Goal: Task Accomplishment & Management: Complete application form

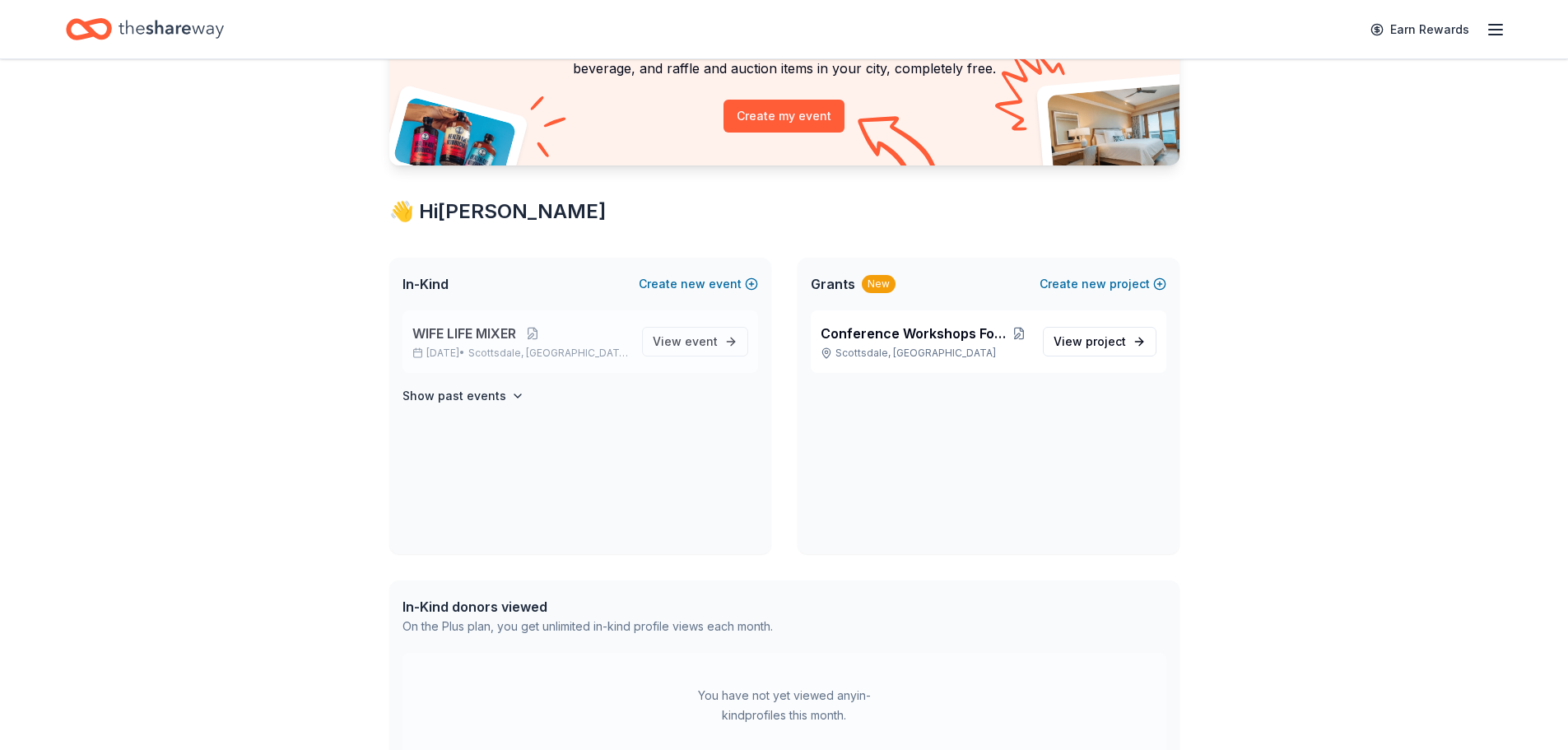
scroll to position [82, 0]
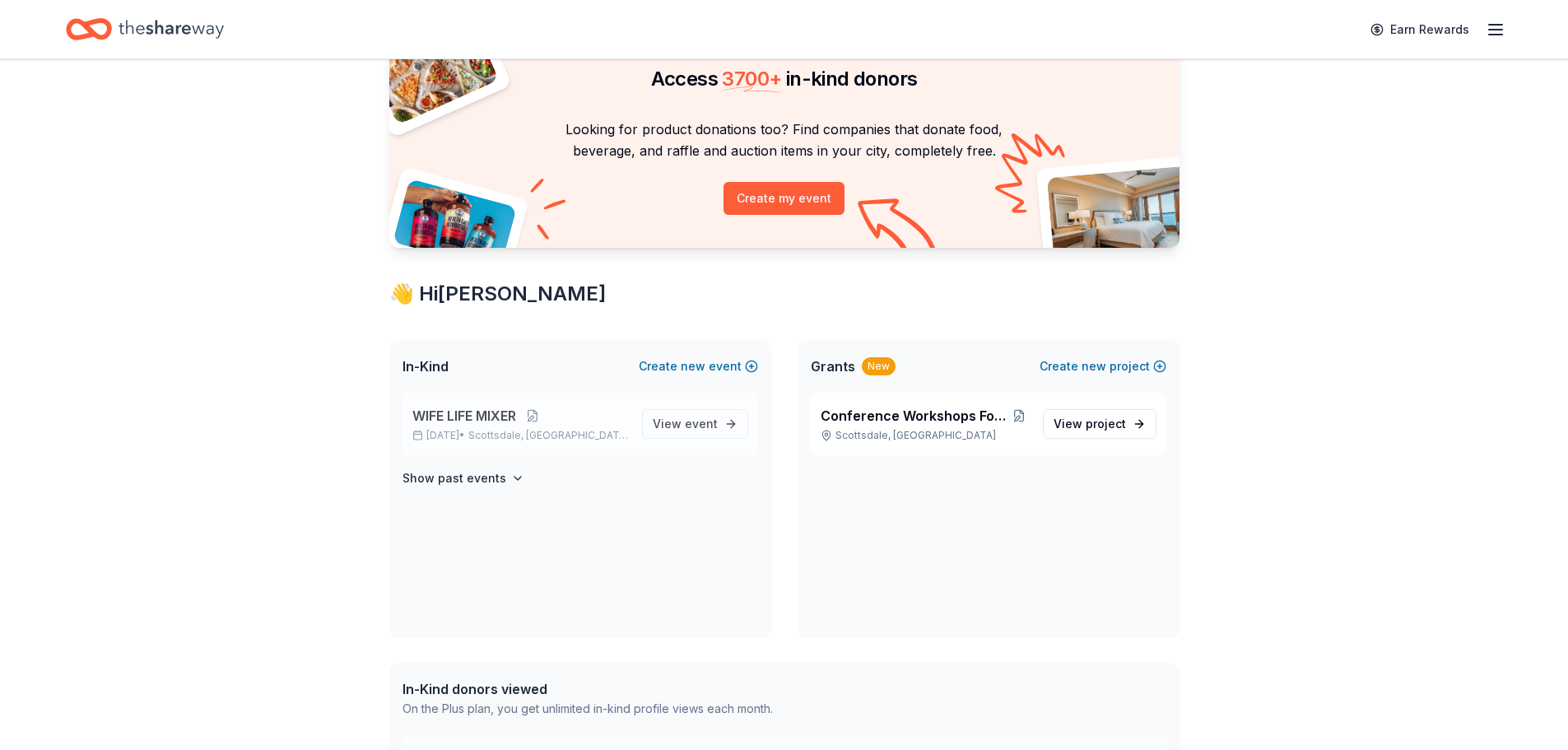
click at [486, 414] on span "WIFE LIFE MIXER" at bounding box center [464, 415] width 104 height 20
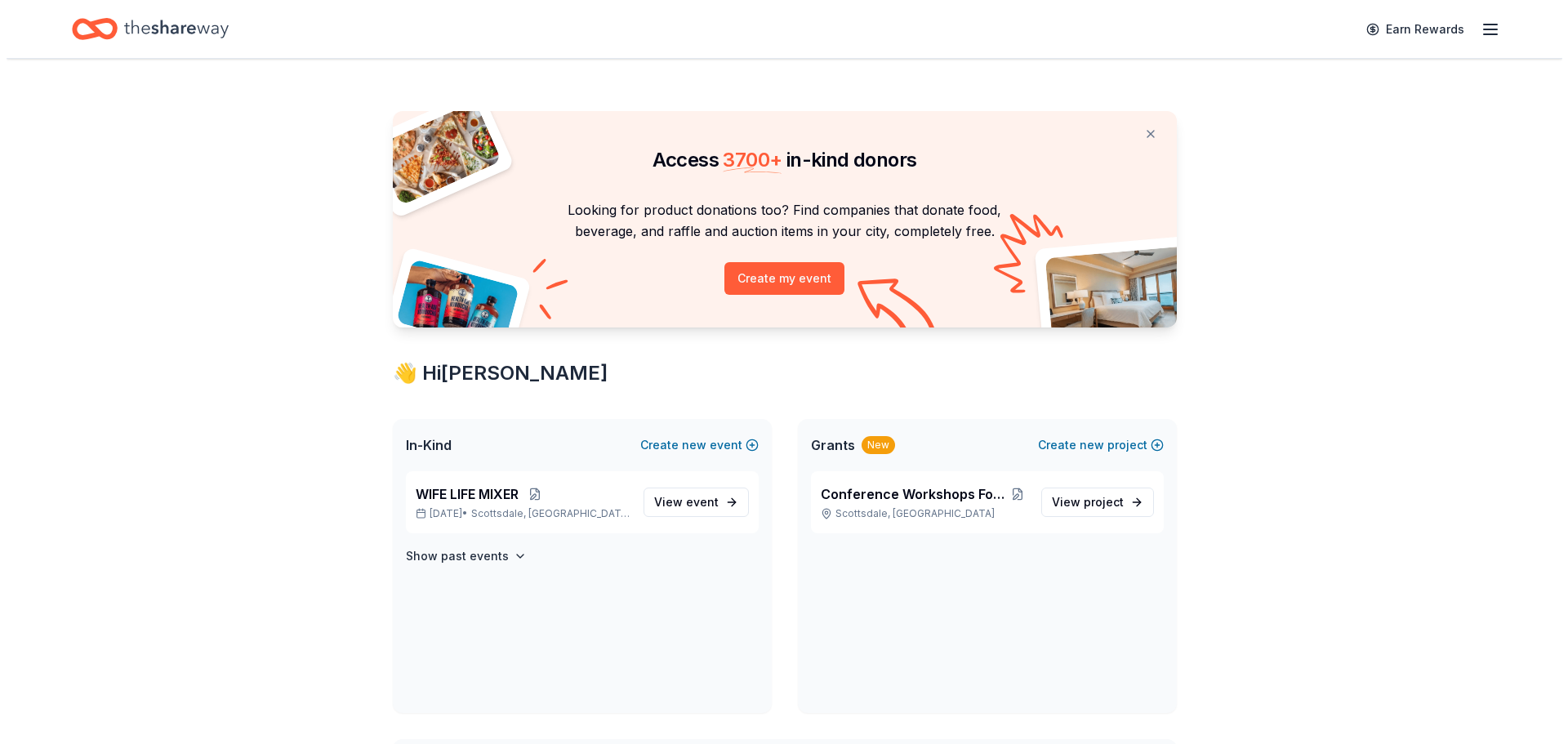
scroll to position [82, 0]
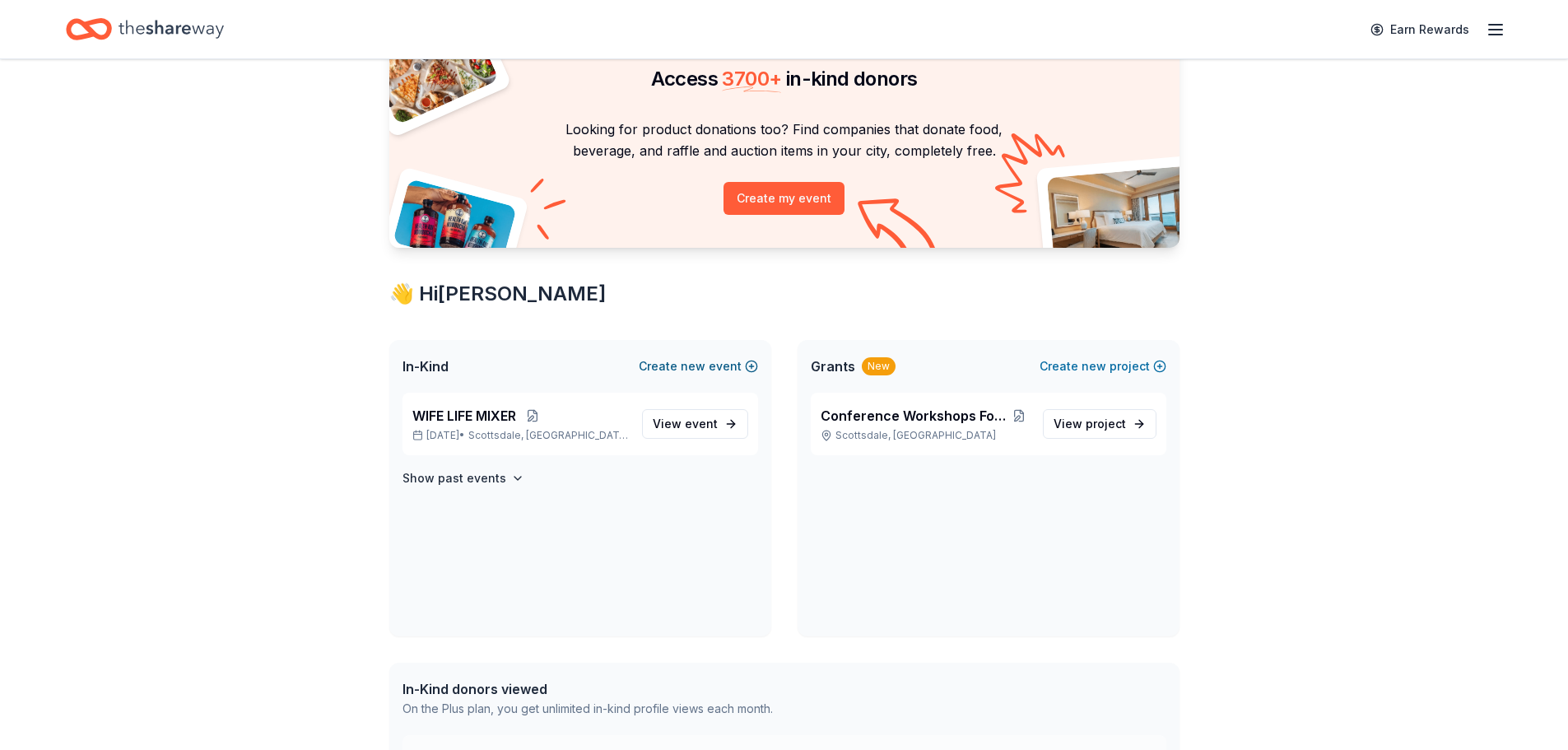
click at [697, 361] on span "new" at bounding box center [692, 366] width 24 height 20
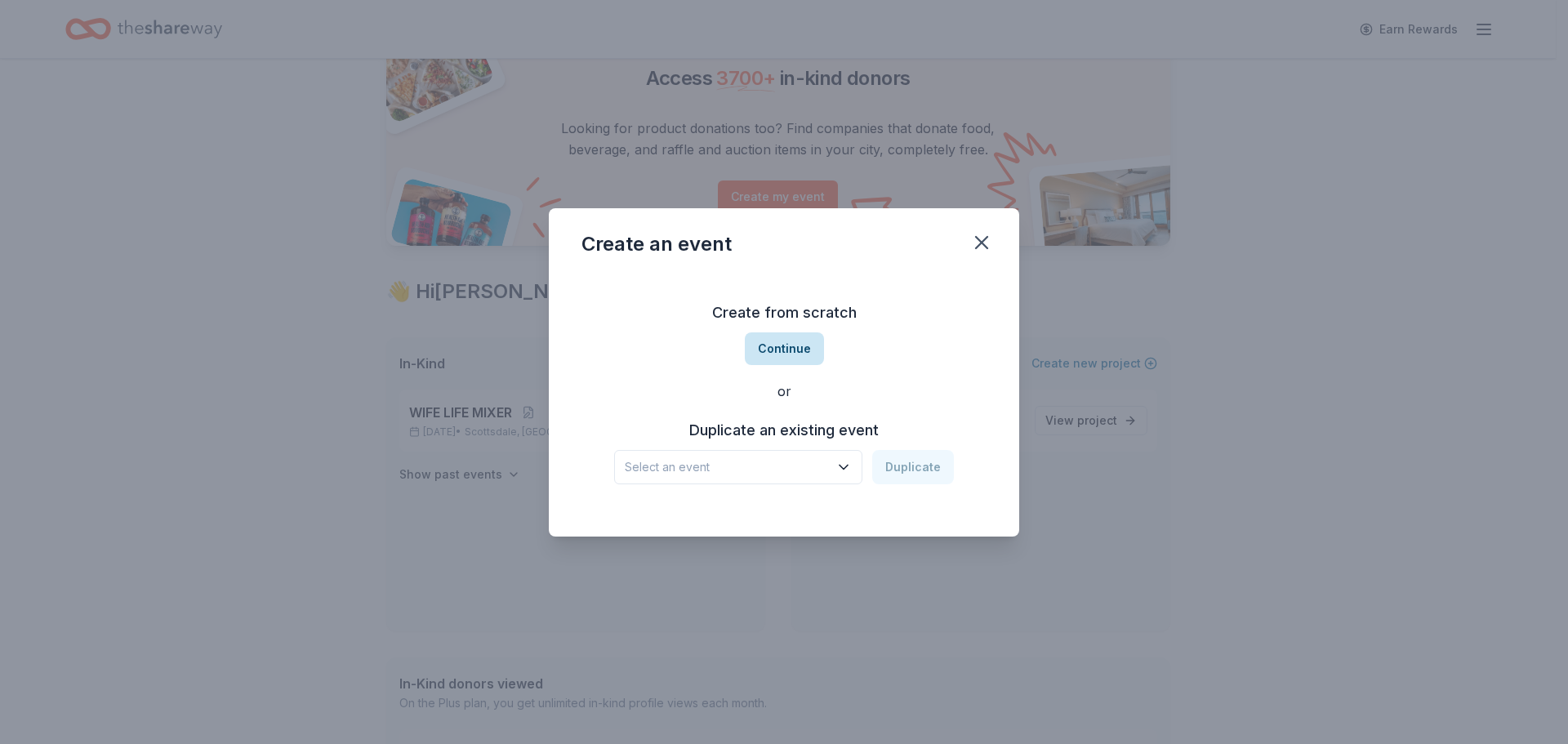
click at [791, 343] on button "Continue" at bounding box center [784, 349] width 80 height 33
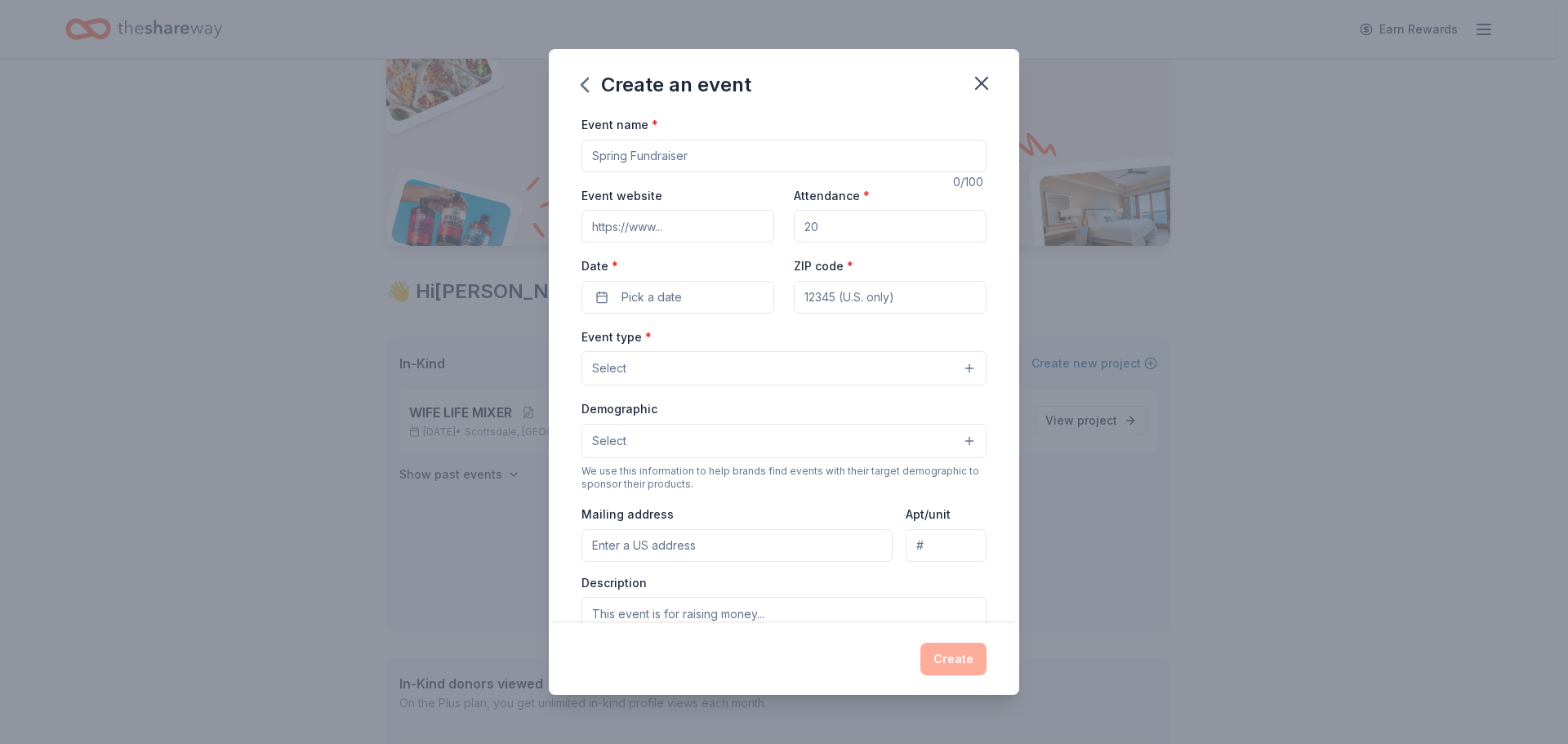
click at [644, 155] on input "Event name *" at bounding box center [783, 156] width 405 height 33
type input "C"
click at [663, 150] on input "QUARTERLY COHORT" at bounding box center [783, 156] width 405 height 33
type input "QUARTERLY TSW COHORT"
click at [639, 299] on span "Pick a date" at bounding box center [652, 297] width 60 height 19
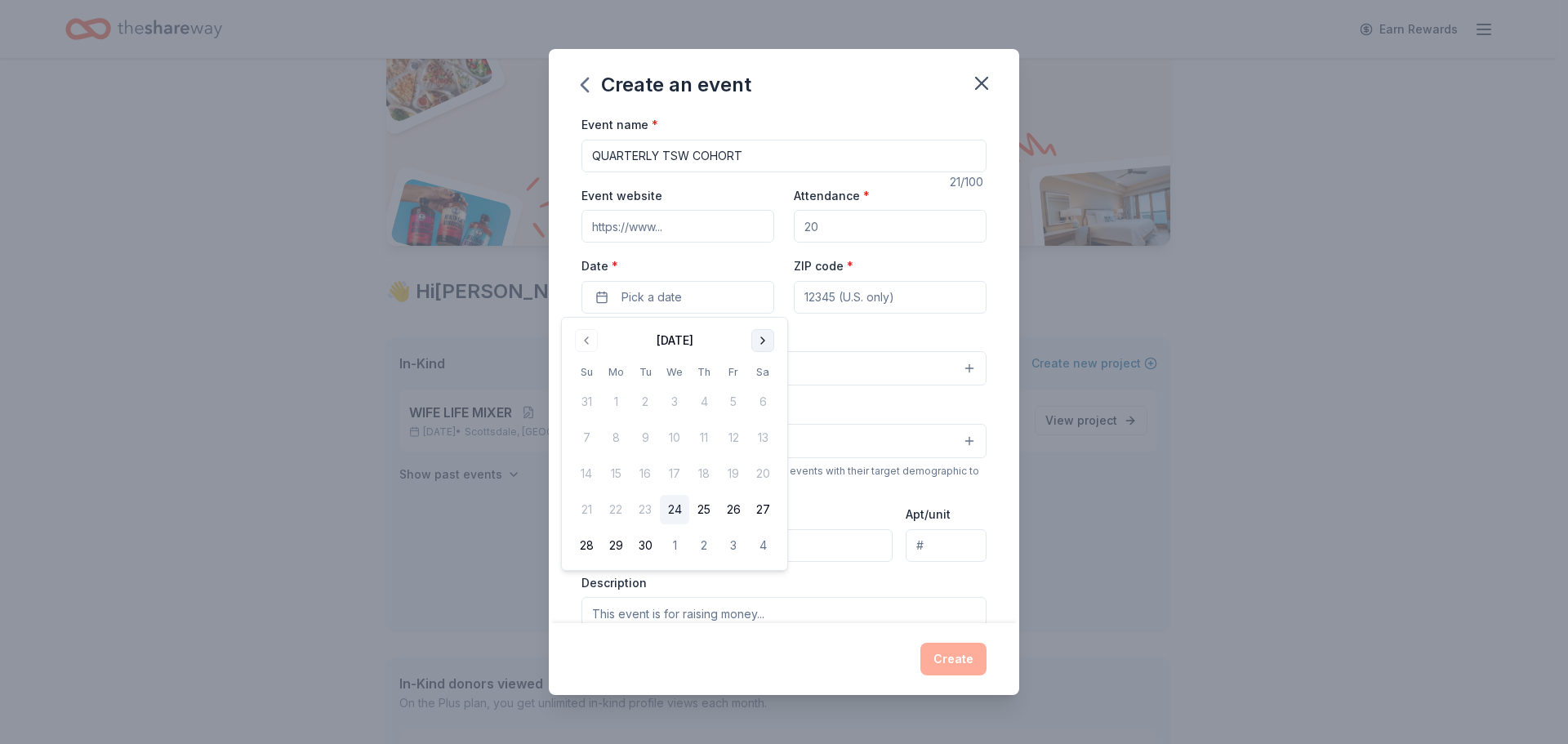
click at [756, 340] on button "Go to next month" at bounding box center [763, 341] width 23 height 23
click at [756, 341] on button "Go to next month" at bounding box center [763, 341] width 23 height 23
click at [766, 433] on button "10" at bounding box center [763, 437] width 29 height 29
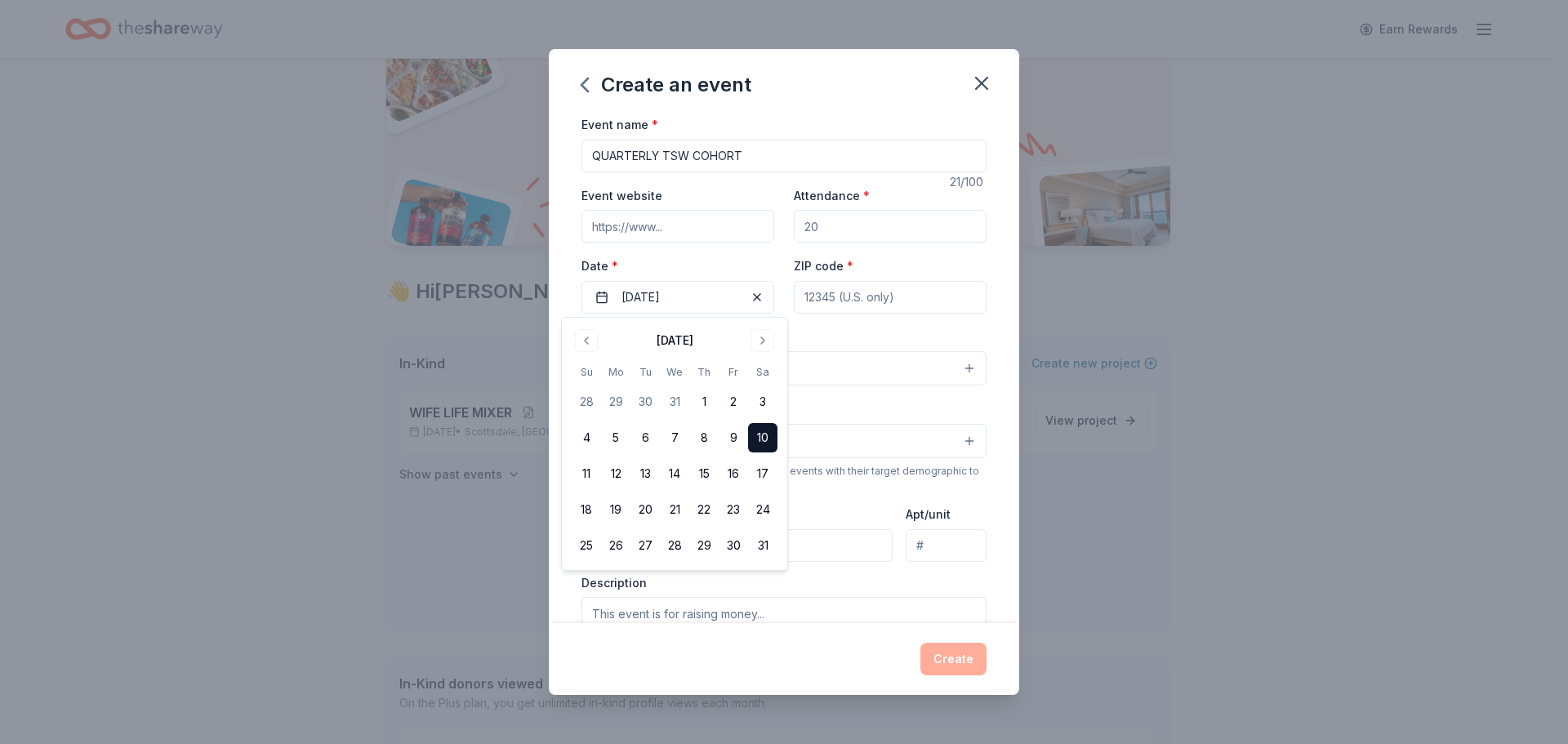
click at [840, 339] on div "Event type * Select" at bounding box center [783, 355] width 405 height 59
click at [869, 302] on input "ZIP code *" at bounding box center [890, 297] width 192 height 33
type input "85255"
click at [964, 368] on button "Select" at bounding box center [783, 367] width 405 height 34
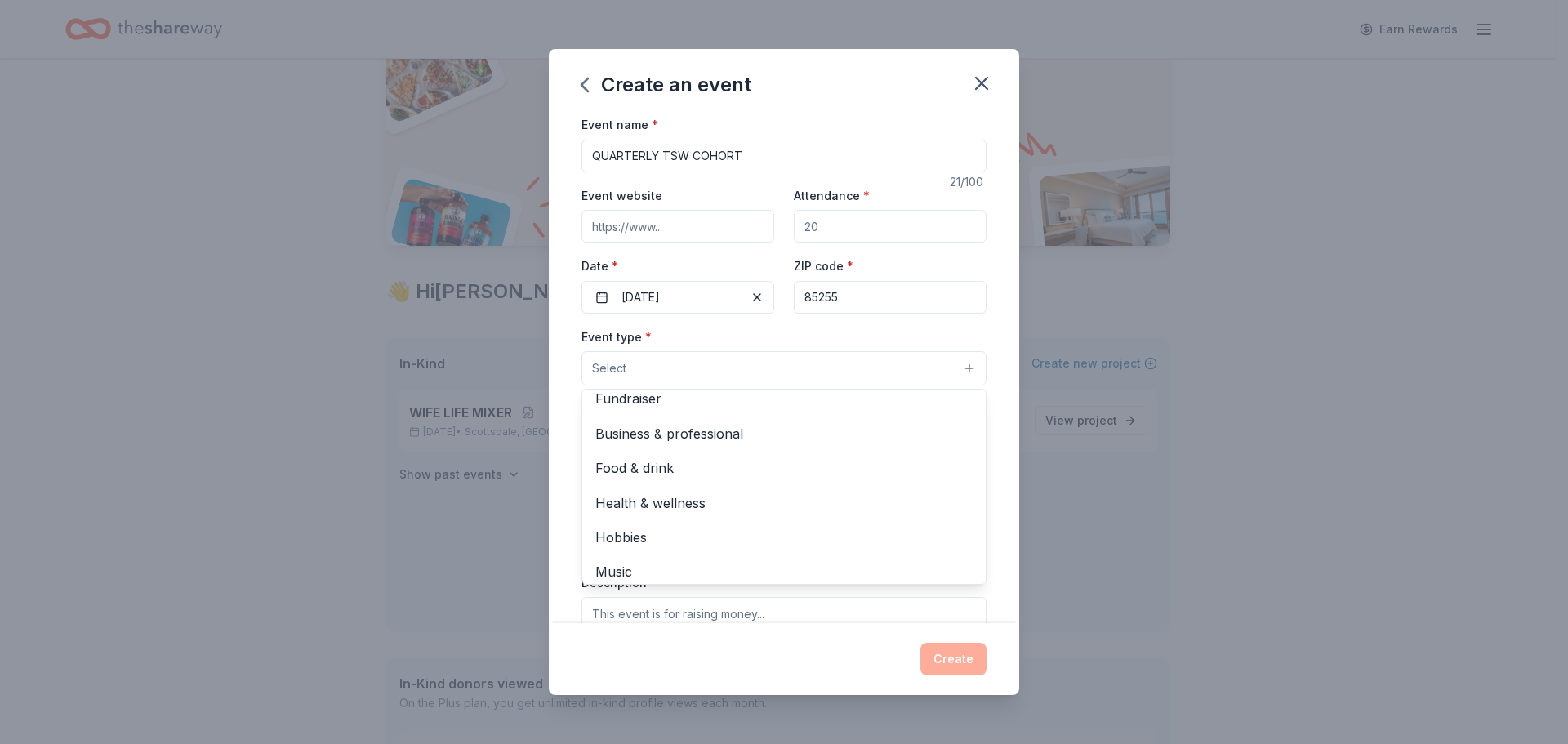
scroll to position [5, 0]
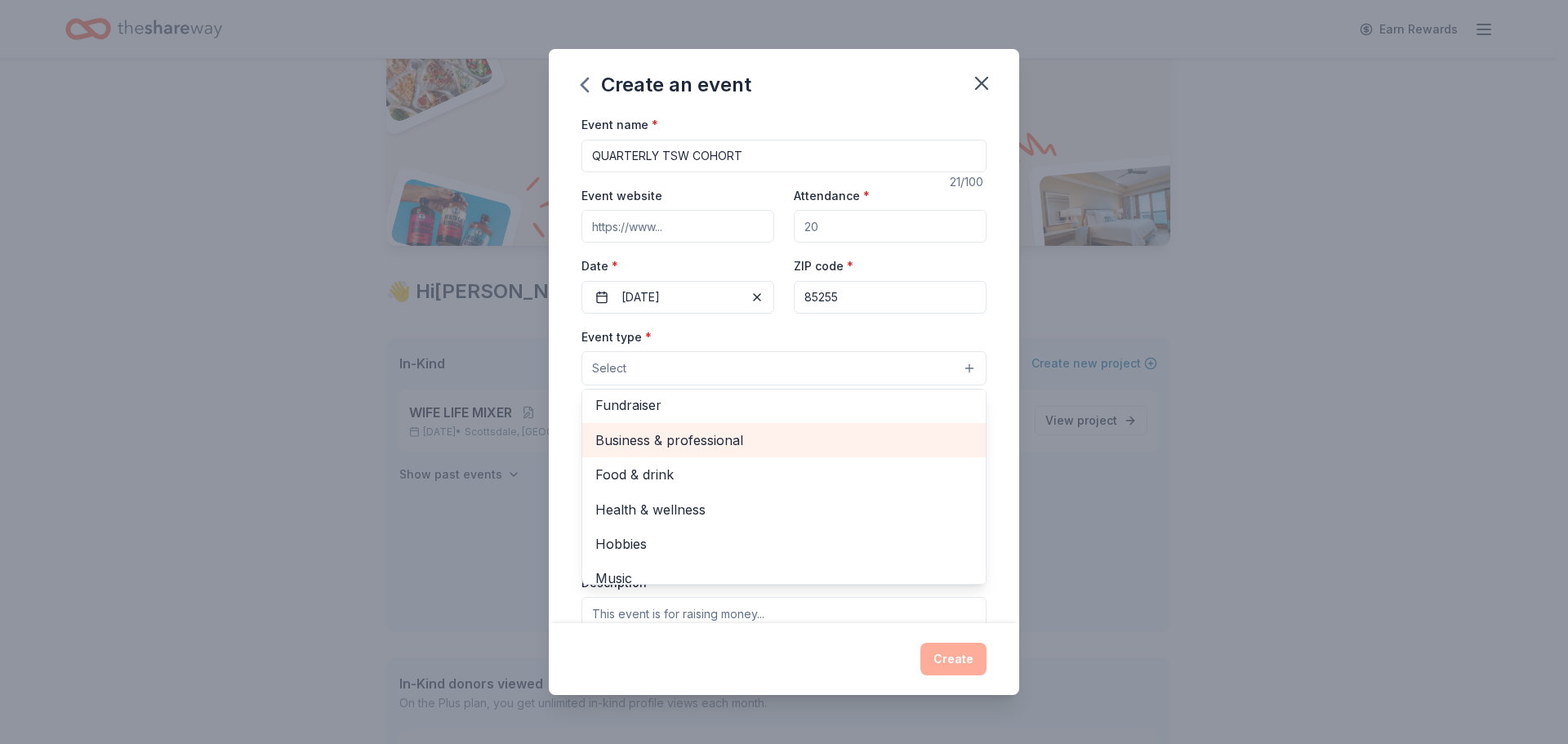
click at [774, 443] on span "Business & professional" at bounding box center [784, 440] width 377 height 21
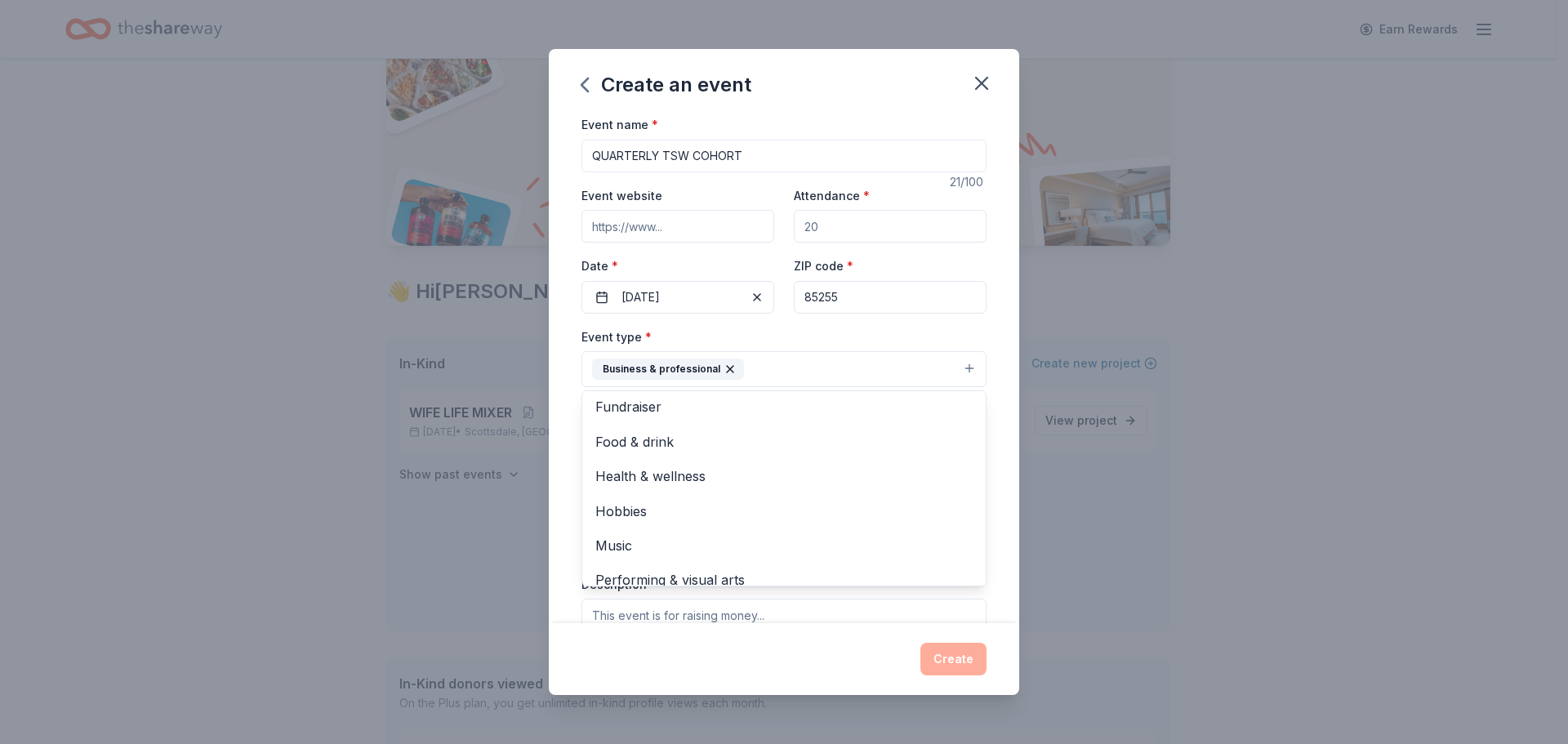
click at [995, 345] on div "Event name * QUARTERLY TSW COHORT 21 /100 Event website Attendance * Date * 01/…" at bounding box center [784, 369] width 470 height 509
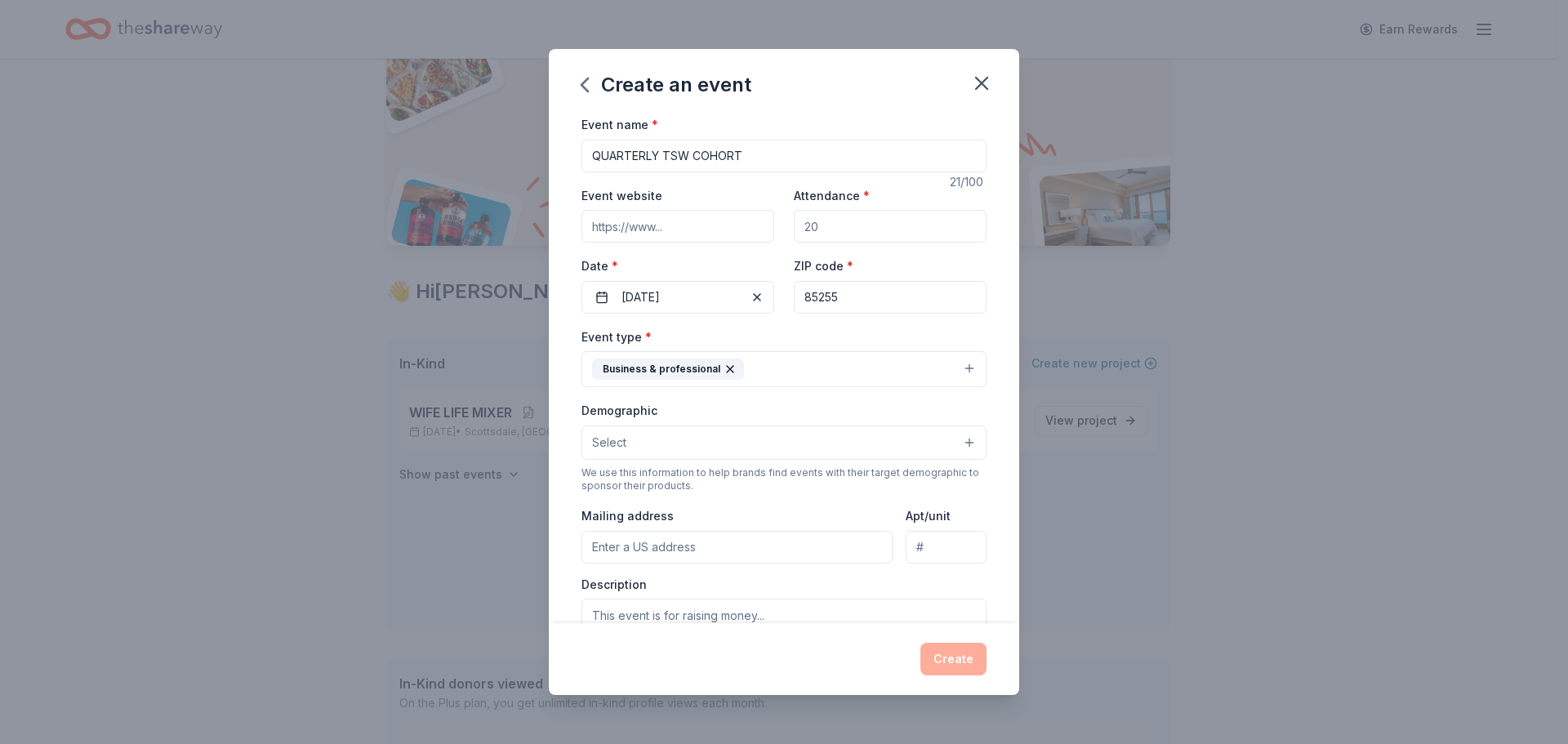
click at [960, 442] on button "Select" at bounding box center [783, 442] width 405 height 34
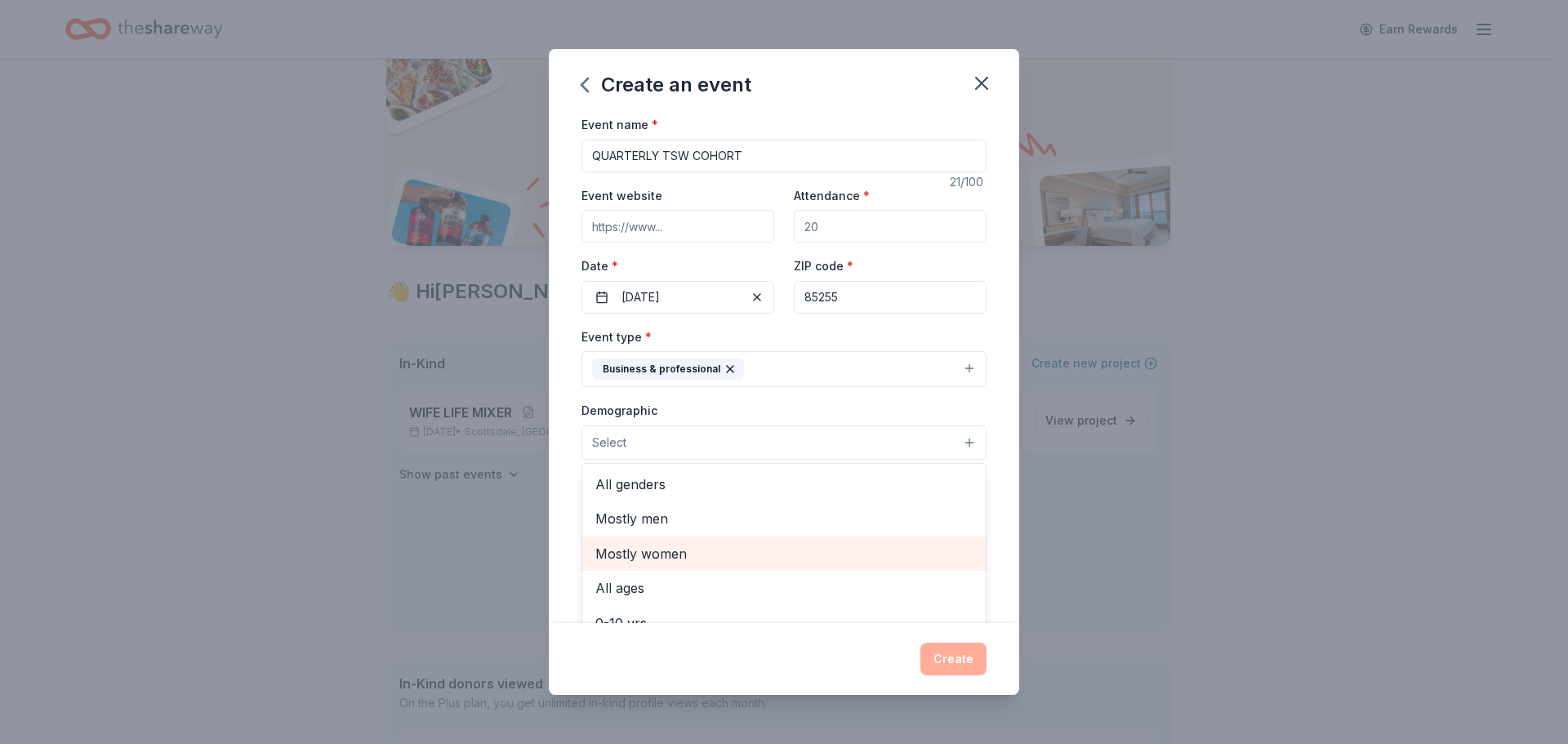
click at [650, 555] on span "Mostly women" at bounding box center [784, 554] width 377 height 21
click at [989, 478] on div "Event name * QUARTERLY TSW COHORT 21 /100 Event website Attendance * Date * 01/…" at bounding box center [784, 369] width 470 height 509
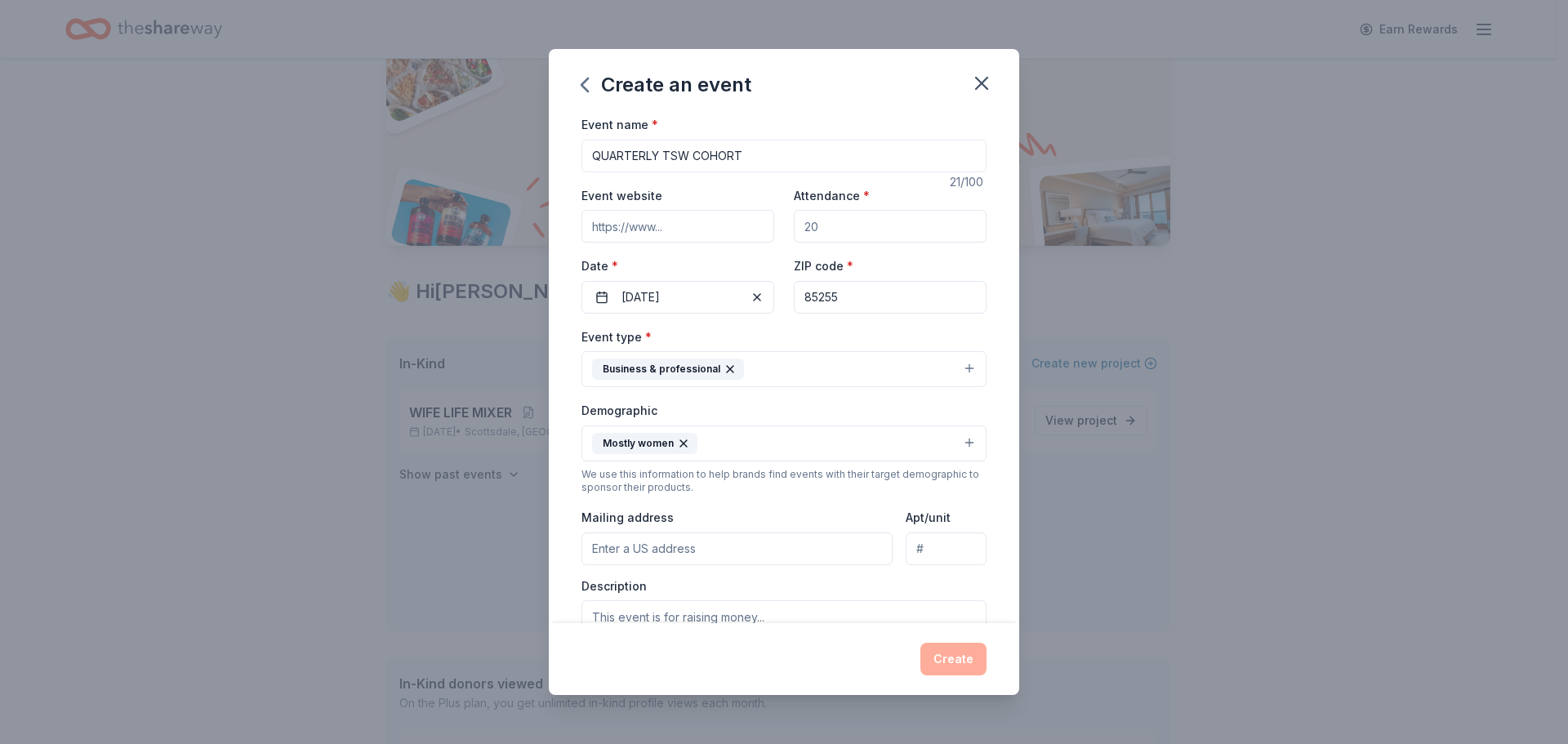
scroll to position [82, 0]
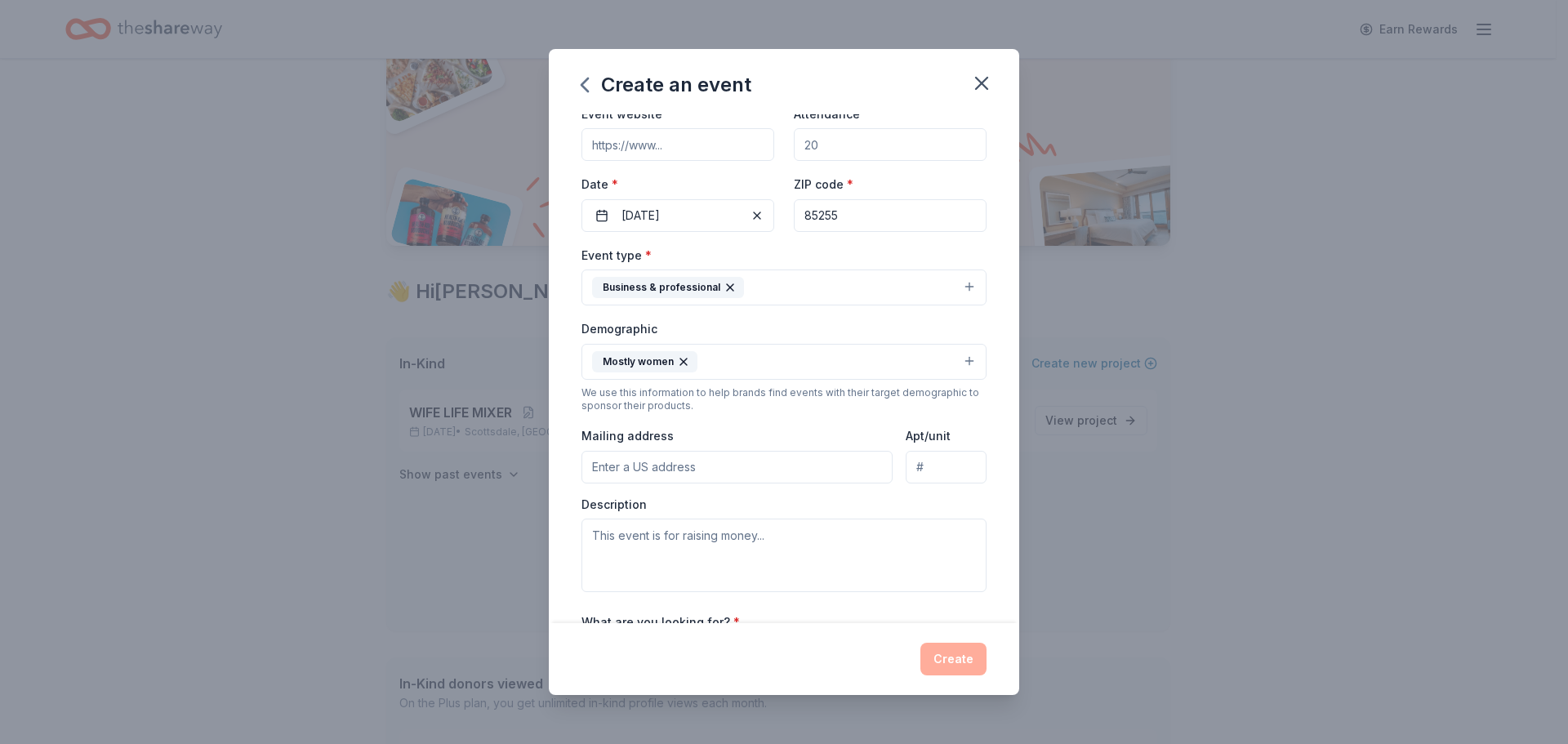
click at [671, 472] on input "Mailing address" at bounding box center [736, 467] width 311 height 33
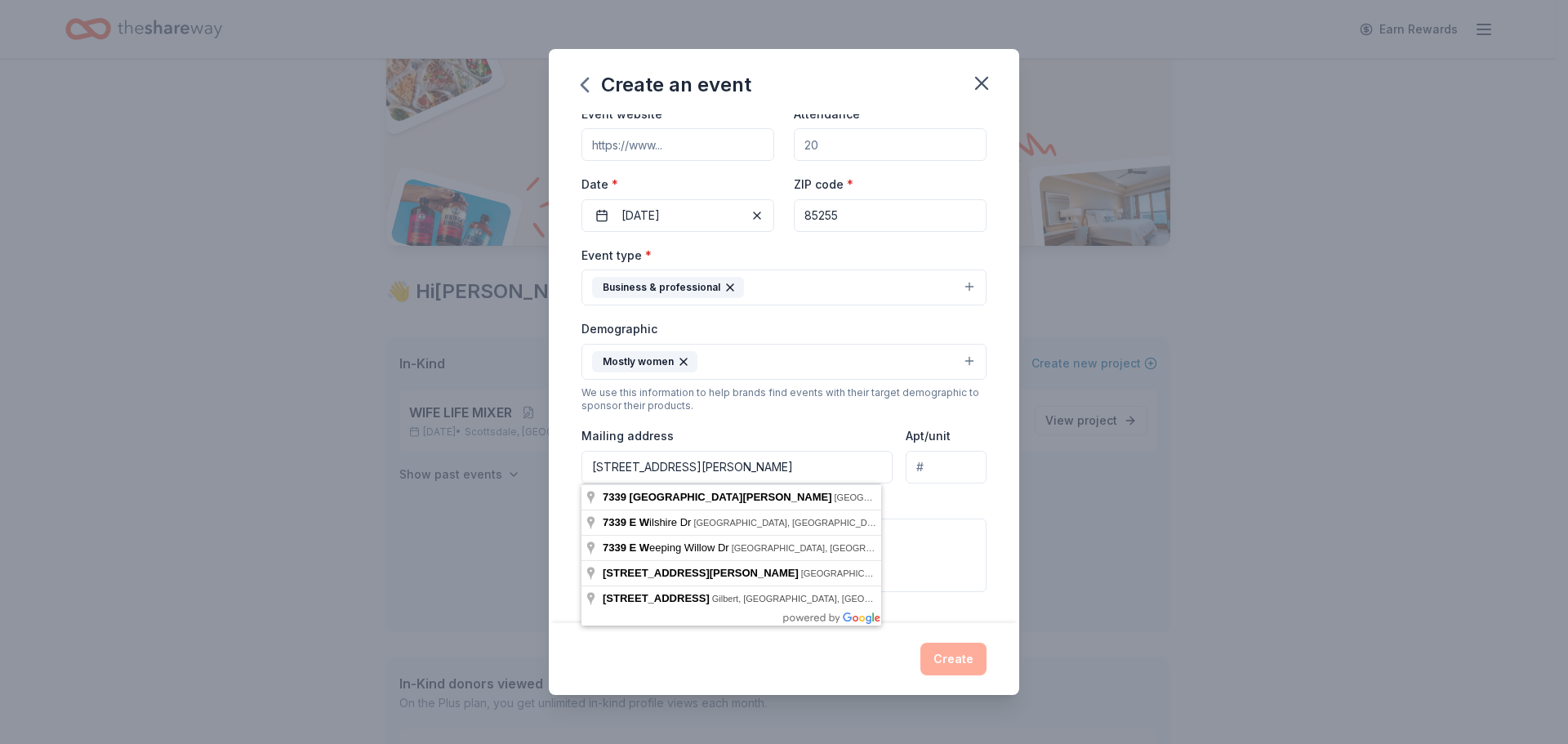
drag, startPoint x: 731, startPoint y: 498, endPoint x: 830, endPoint y: 478, distance: 101.0
type input "7339 East Williams Drive, Scottsdale, AZ, 85255"
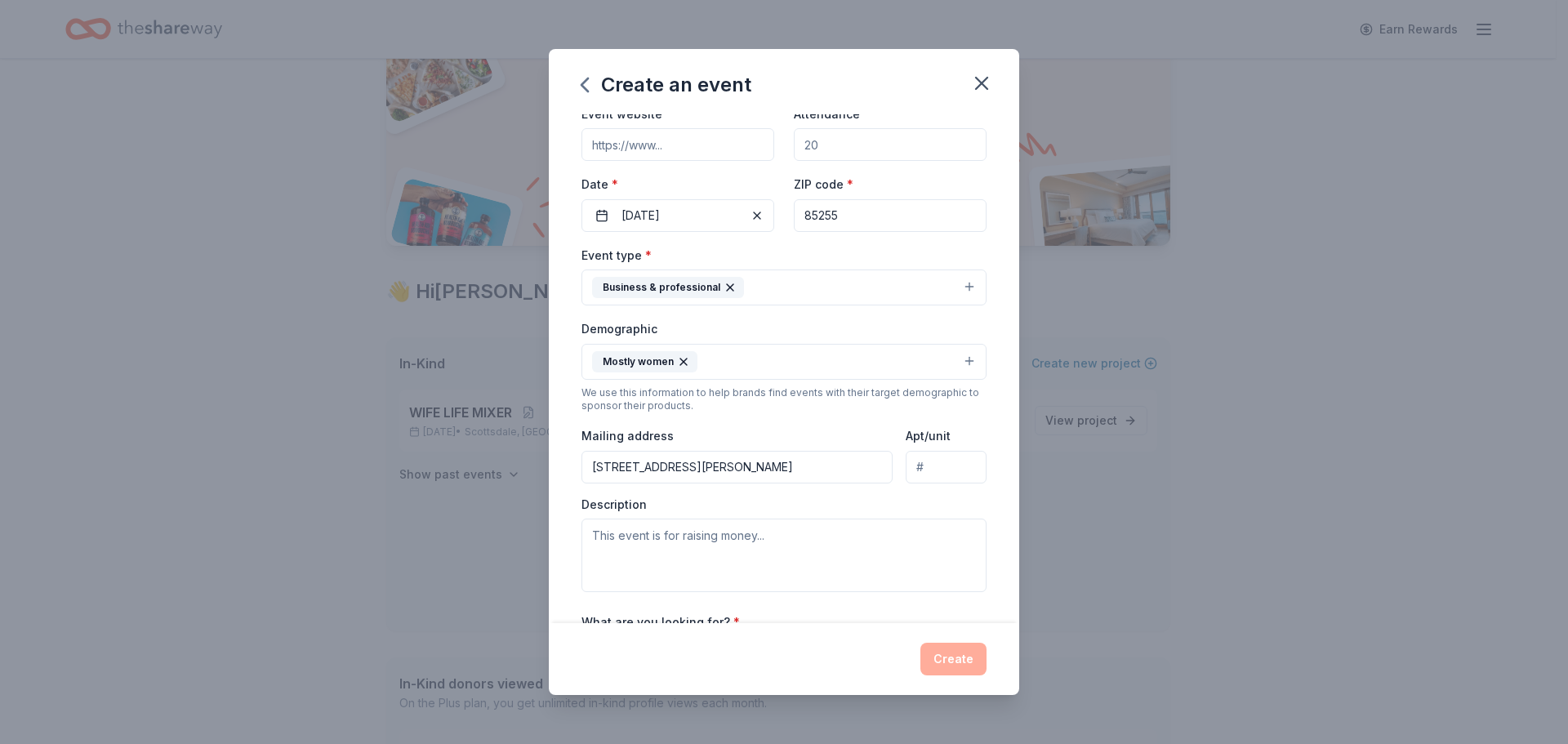
click at [907, 477] on input "Apt/unit" at bounding box center [945, 467] width 81 height 33
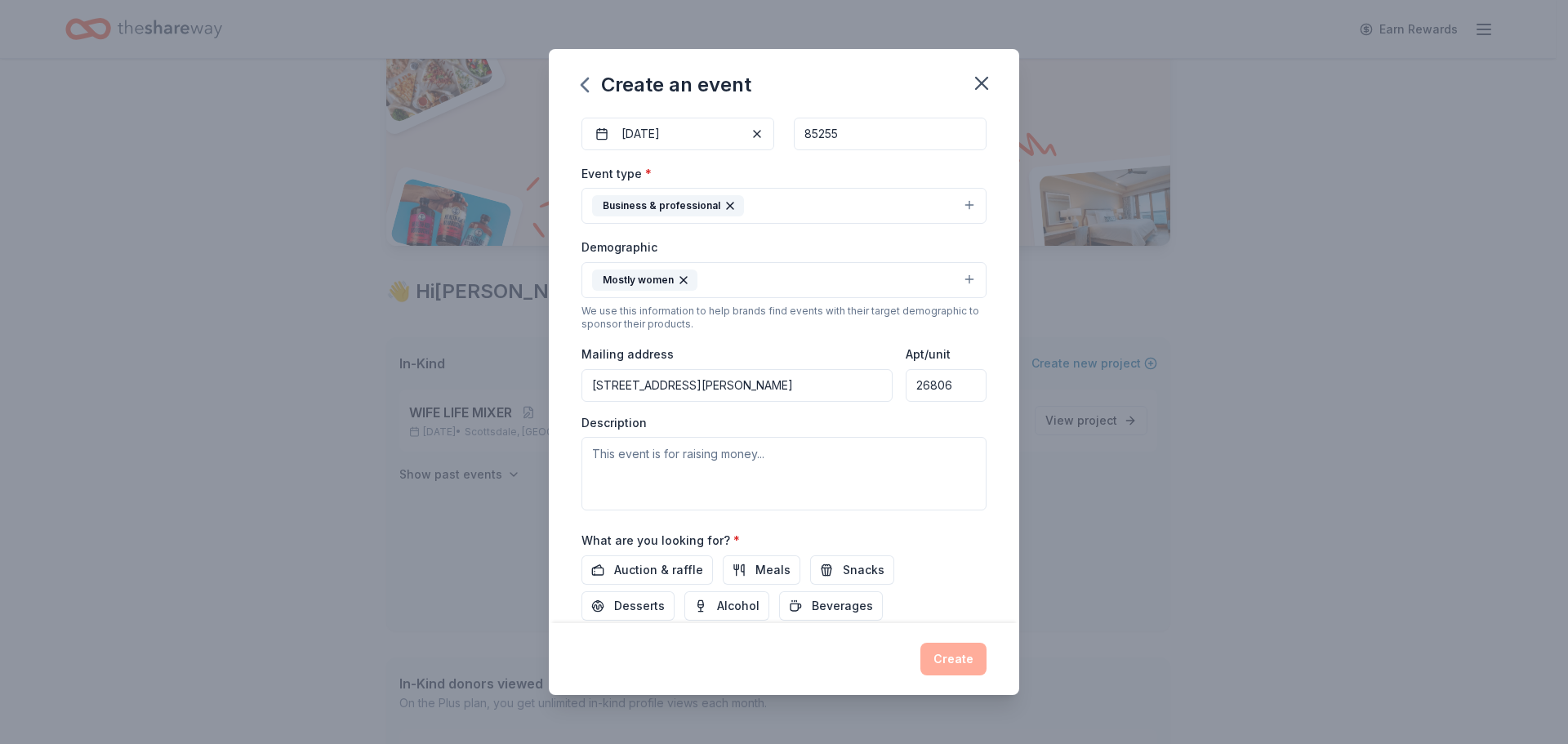
scroll to position [245, 0]
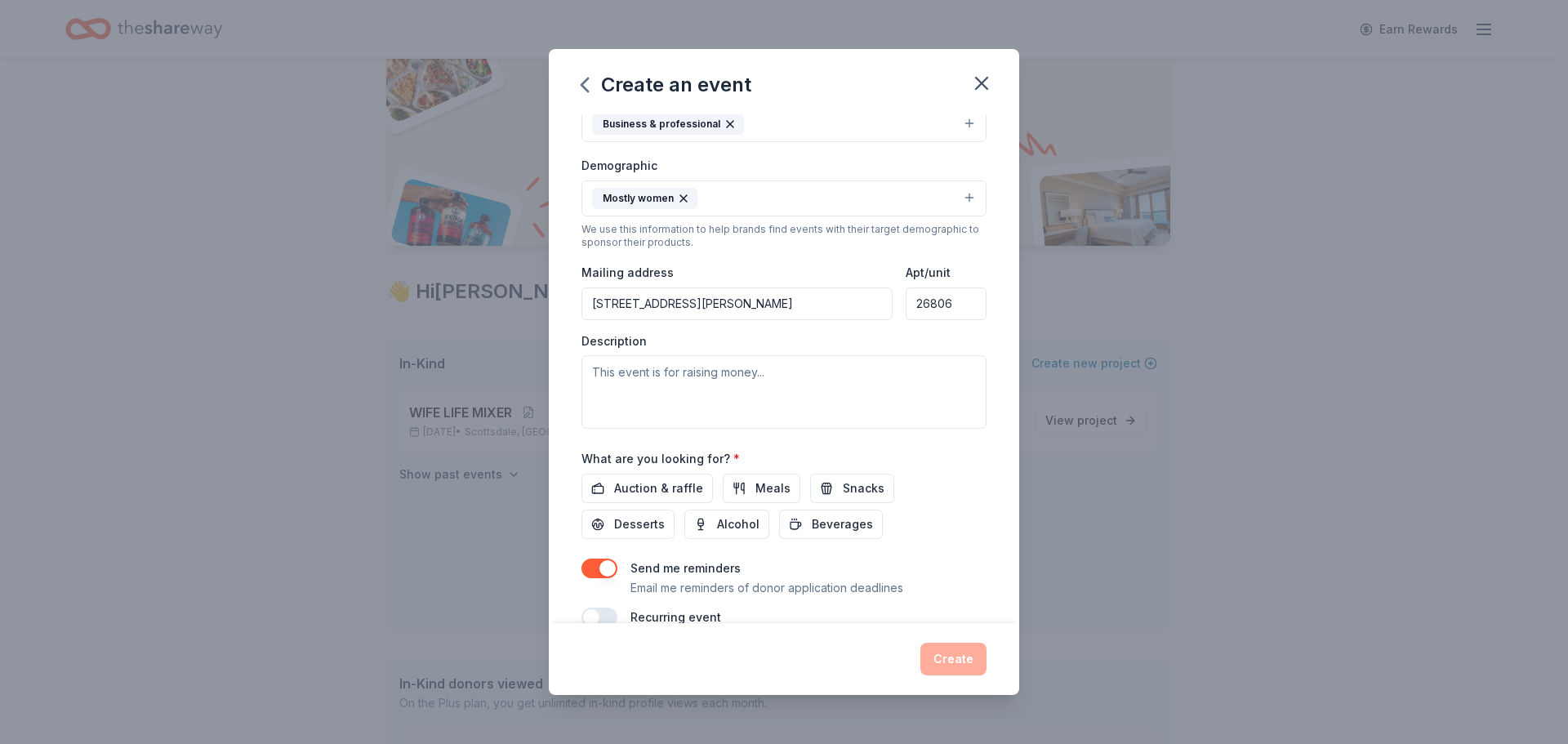
type input "26806"
click at [623, 378] on textarea at bounding box center [783, 392] width 405 height 74
paste textarea "TSW Network Quarterly Cohort empowers wives, women entrepreneurs, and leaders t…"
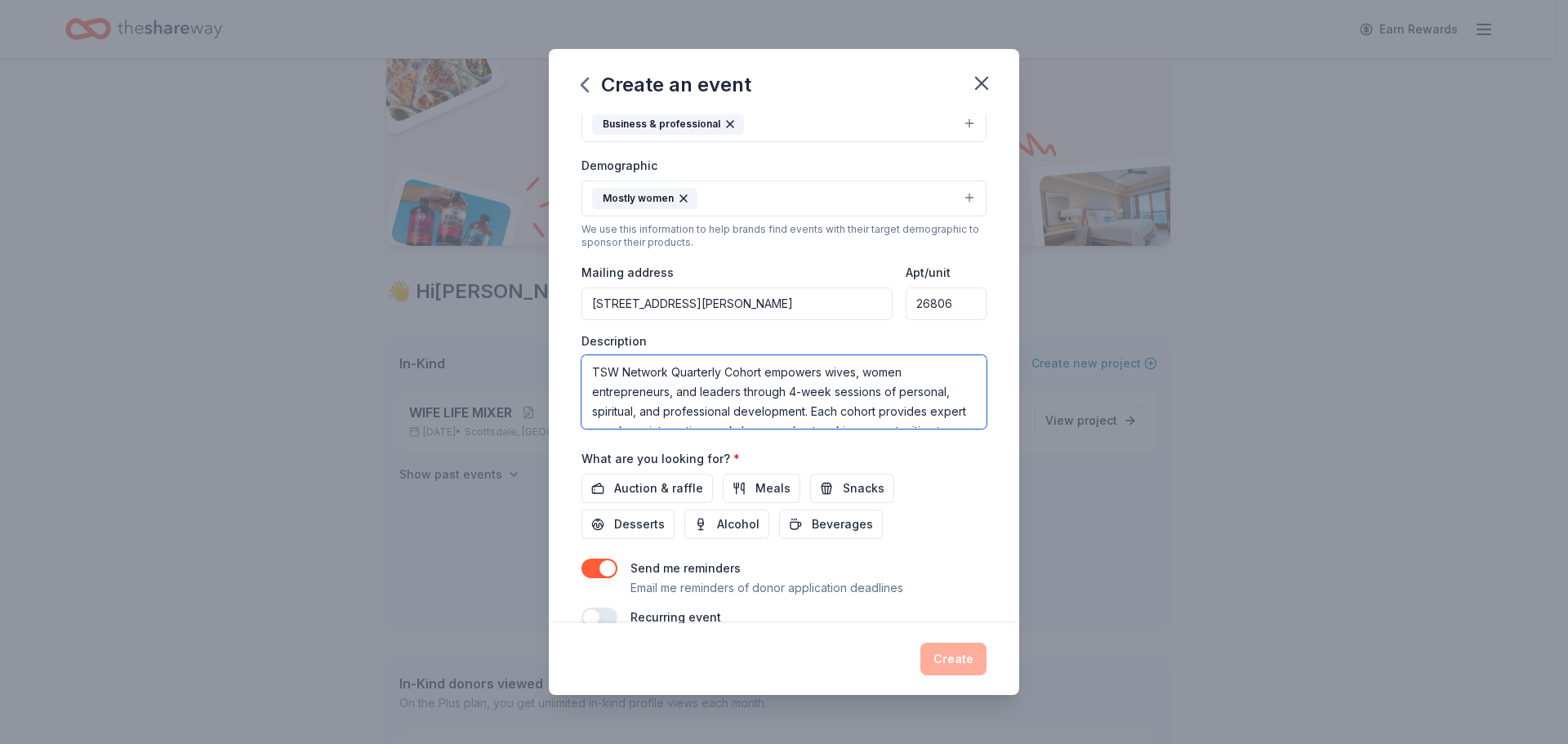
scroll to position [98, 0]
type textarea "TSW Network Quarterly Cohort empowers wives, women entrepreneurs, and leaders t…"
click at [663, 484] on span "Auction & raffle" at bounding box center [659, 488] width 89 height 19
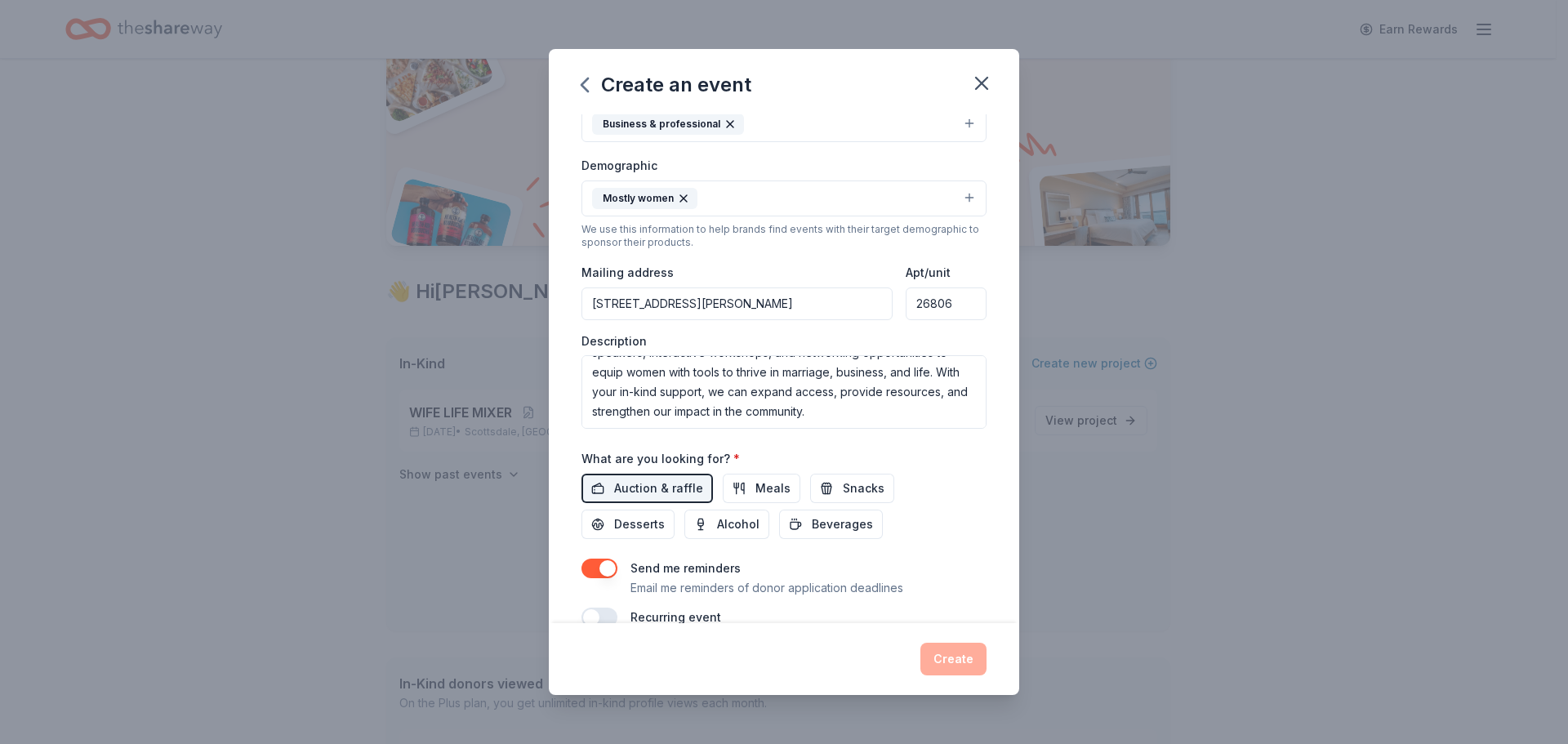
scroll to position [275, 0]
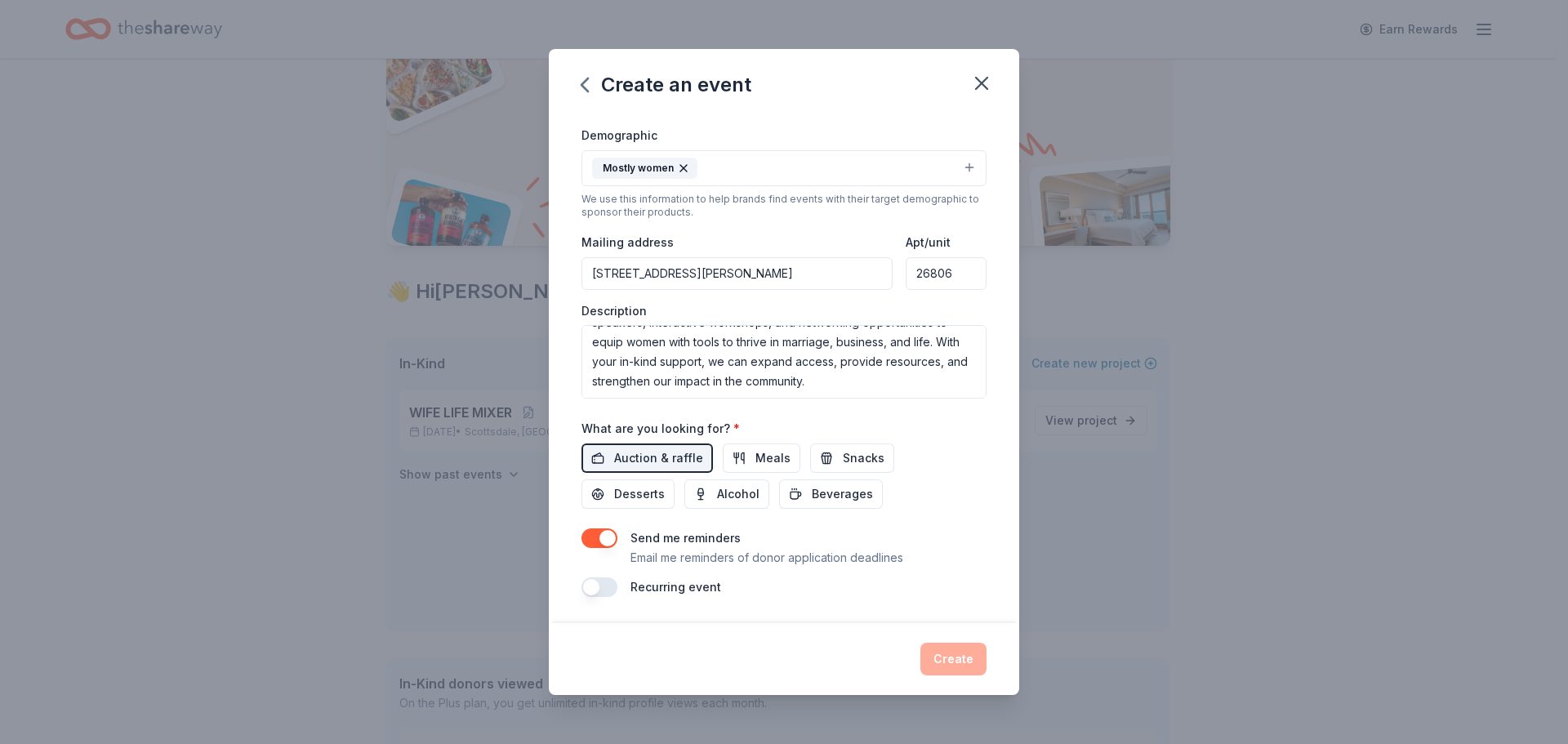
click at [597, 586] on button "button" at bounding box center [598, 587] width 36 height 19
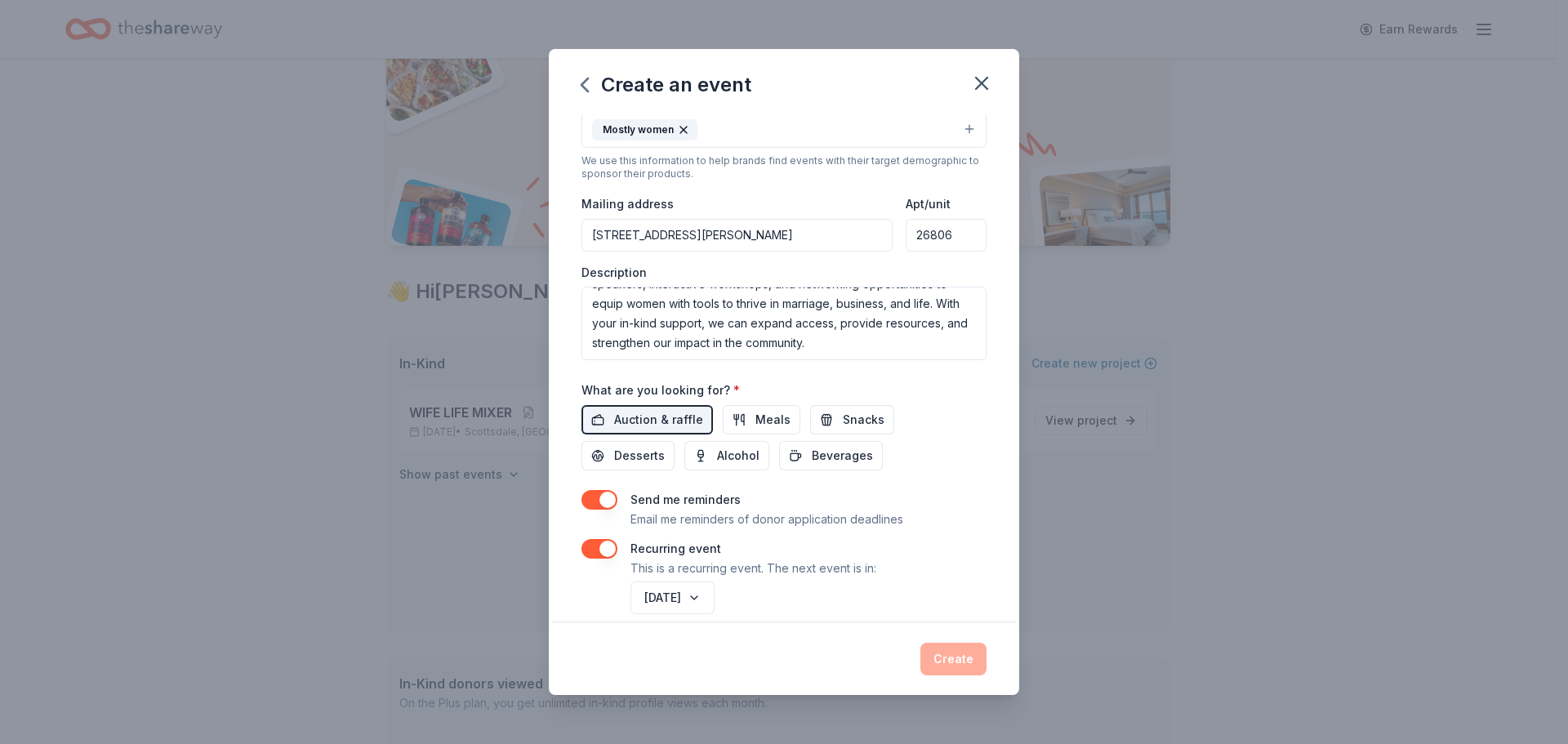
scroll to position [334, 0]
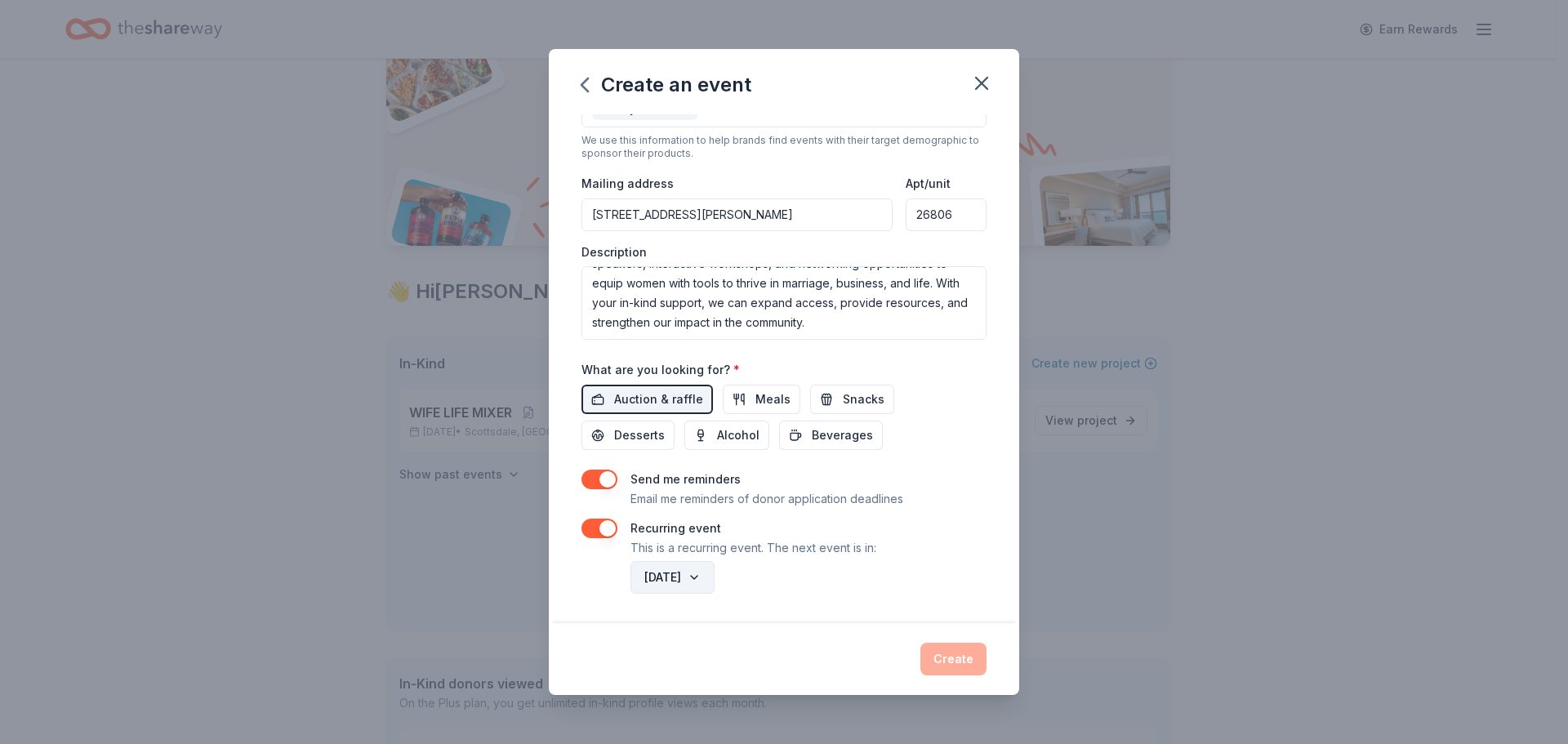
click at [714, 578] on button "January 2027" at bounding box center [672, 577] width 85 height 33
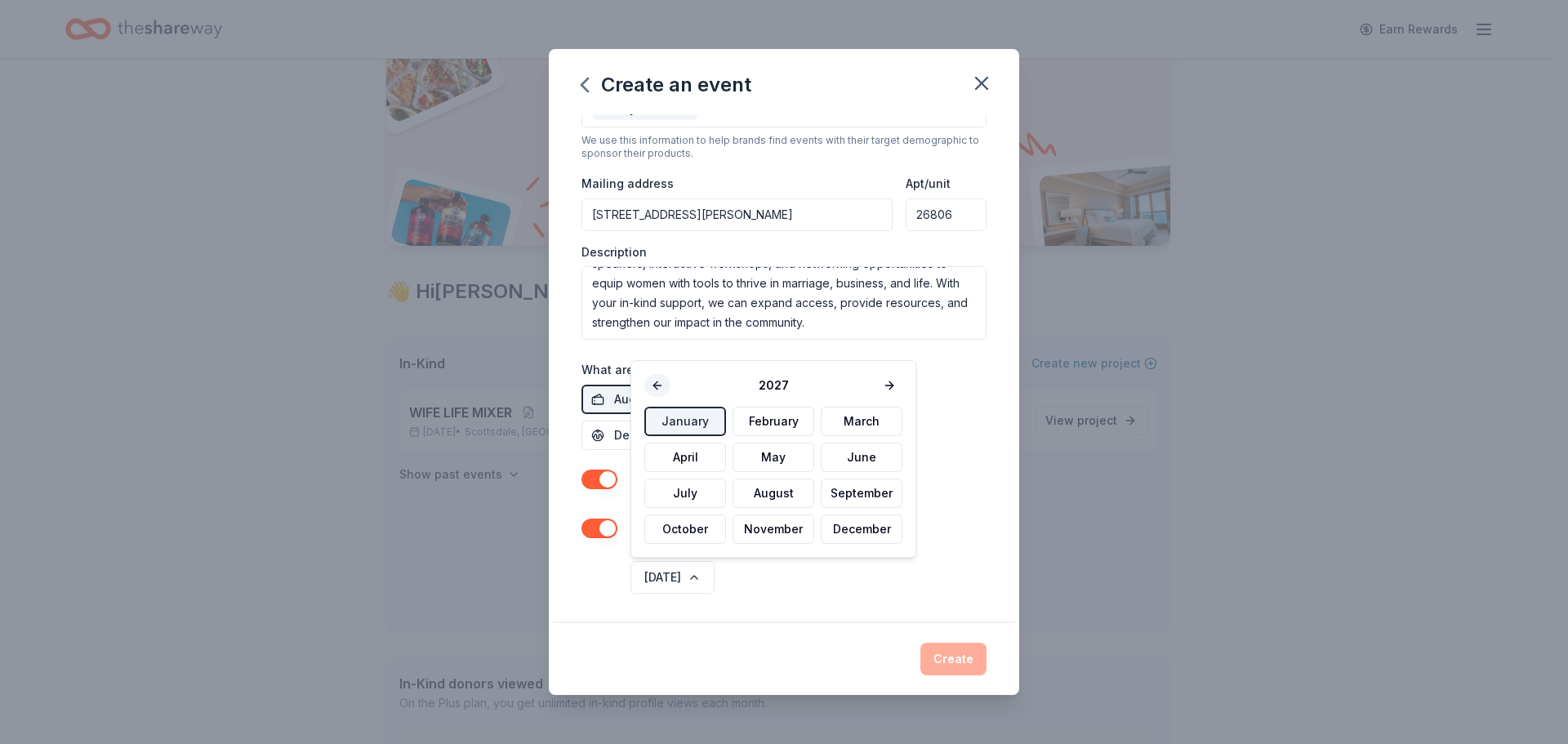
click at [651, 386] on button at bounding box center [657, 386] width 26 height 23
click at [685, 456] on button "April" at bounding box center [685, 457] width 82 height 29
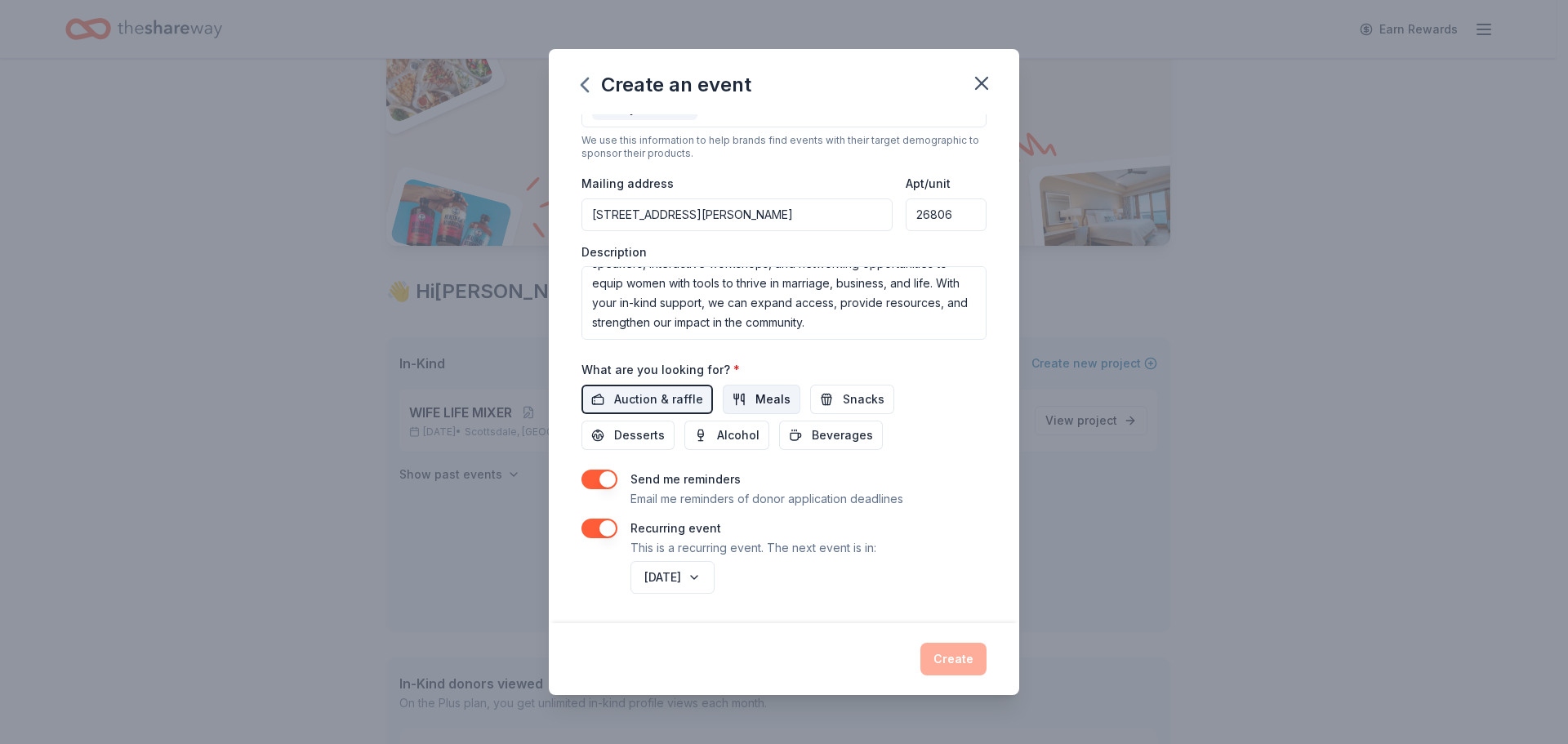
click at [761, 397] on span "Meals" at bounding box center [772, 399] width 35 height 19
click at [834, 395] on button "Snacks" at bounding box center [852, 399] width 85 height 29
click at [832, 436] on span "Beverages" at bounding box center [841, 435] width 61 height 19
click at [637, 436] on span "Desserts" at bounding box center [639, 435] width 51 height 19
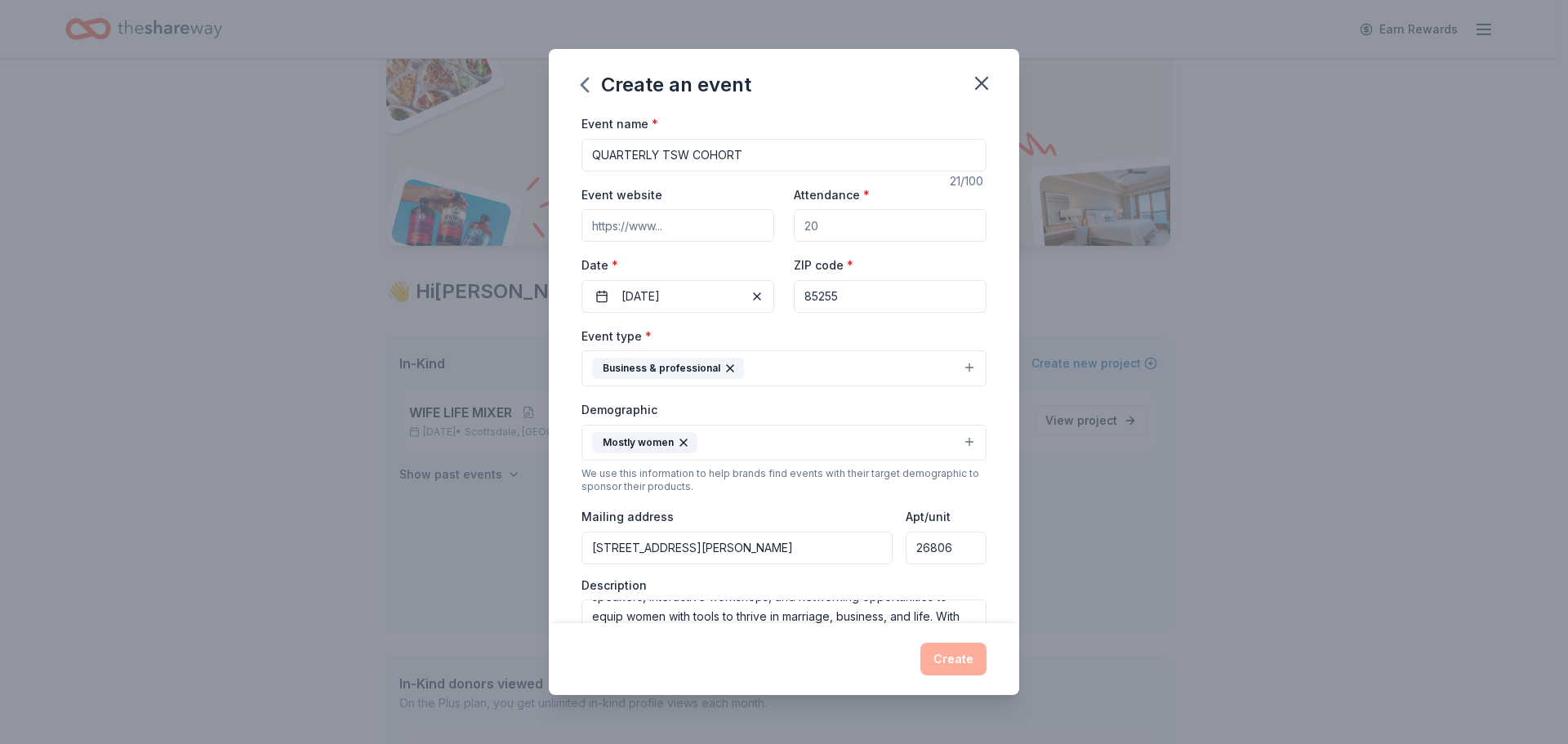
scroll to position [0, 0]
click at [964, 652] on div "Create" at bounding box center [783, 659] width 405 height 33
click at [623, 227] on input "Event website" at bounding box center [677, 226] width 192 height 33
type input "tswnetwork.com"
click at [933, 262] on div "Event website tswnetwork.com Attendance * Date * 01/10/2026 ZIP code * 85255" at bounding box center [783, 250] width 405 height 128
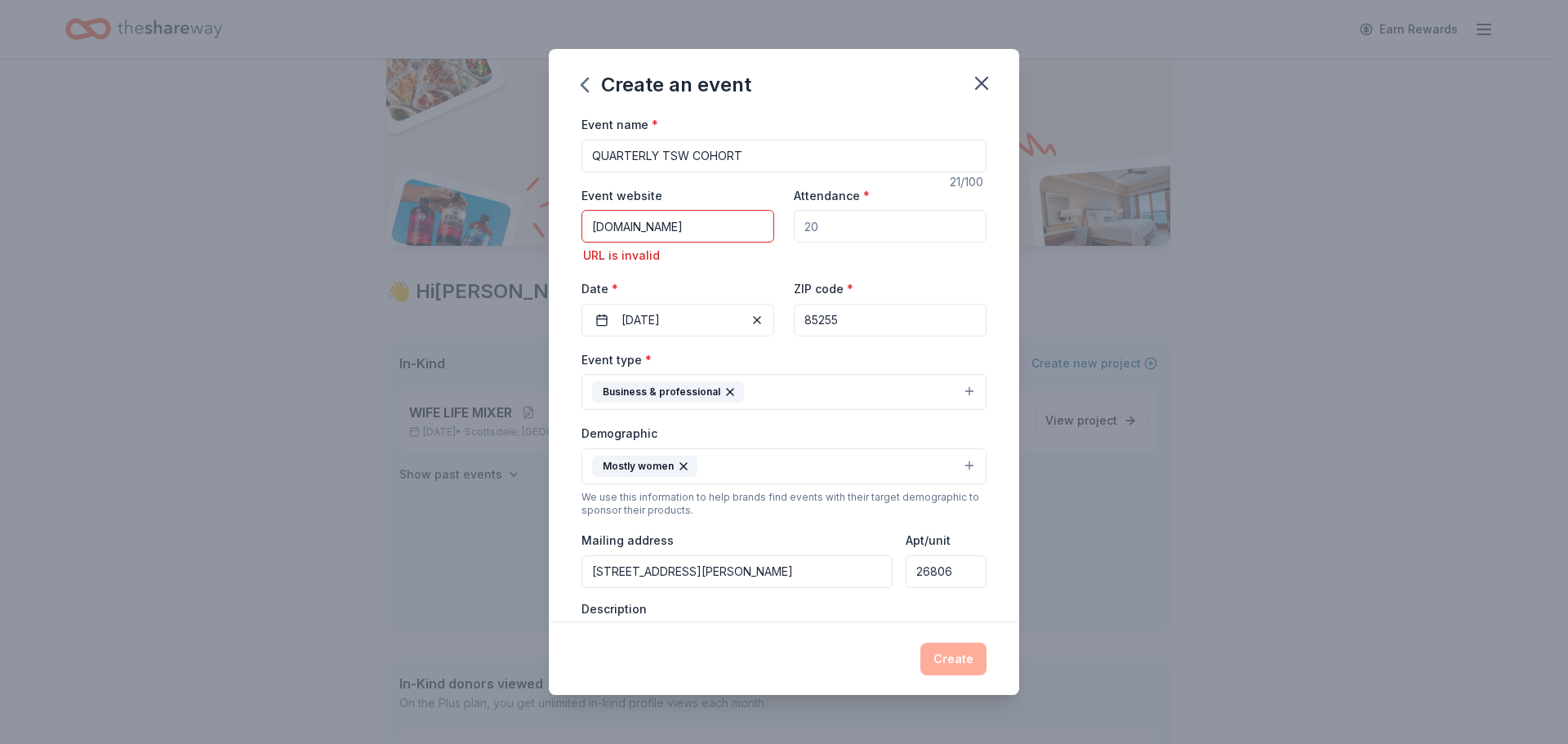
drag, startPoint x: 628, startPoint y: 227, endPoint x: 644, endPoint y: 253, distance: 30.5
click at [534, 225] on div "Create an event Event name * QUARTERLY TSW COHORT 21 /100 Event website tswnetw…" at bounding box center [784, 372] width 1568 height 744
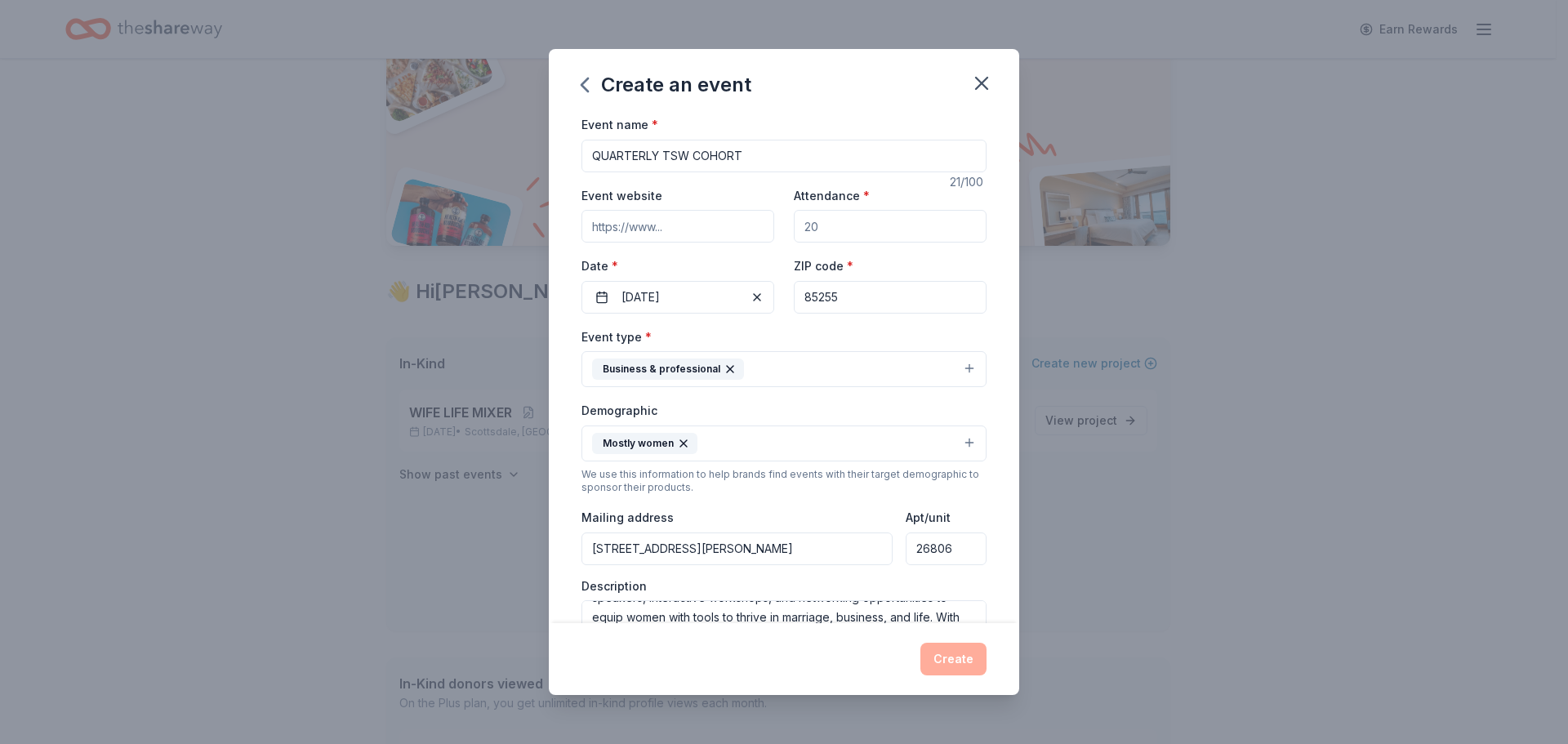
click at [592, 152] on input "QUARTERLY TSW COHORT" at bounding box center [783, 156] width 405 height 33
drag, startPoint x: 724, startPoint y: 155, endPoint x: 694, endPoint y: 153, distance: 30.1
click at [694, 153] on input "TSW QUARTERLY TSW COHORT" at bounding box center [783, 156] width 405 height 33
type input "TSW QUARTERLY COHORT"
click at [997, 220] on div "Event name * TSW QUARTERLY COHORT 21 /100 Event website Attendance * Date * 01/…" at bounding box center [784, 369] width 470 height 509
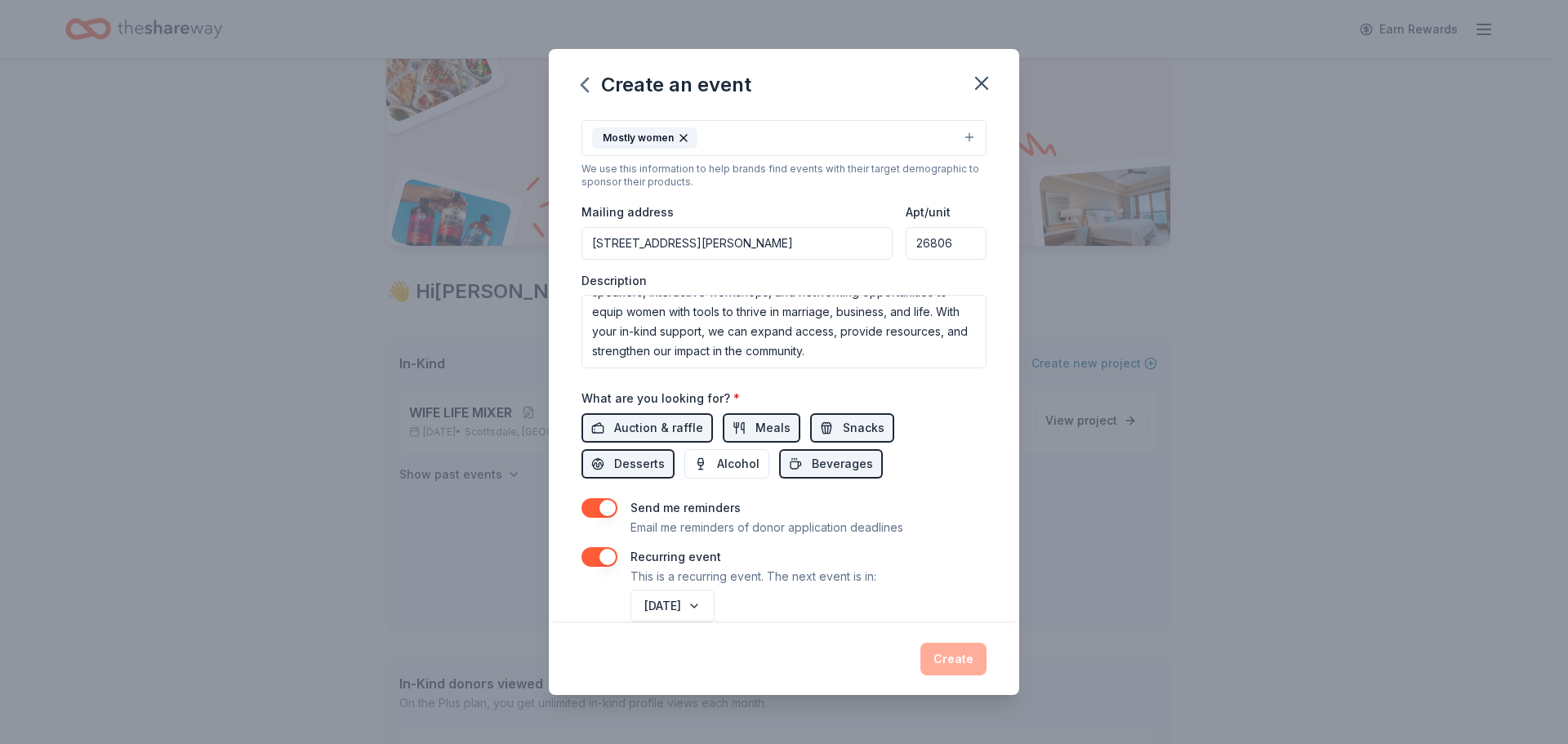
scroll to position [334, 0]
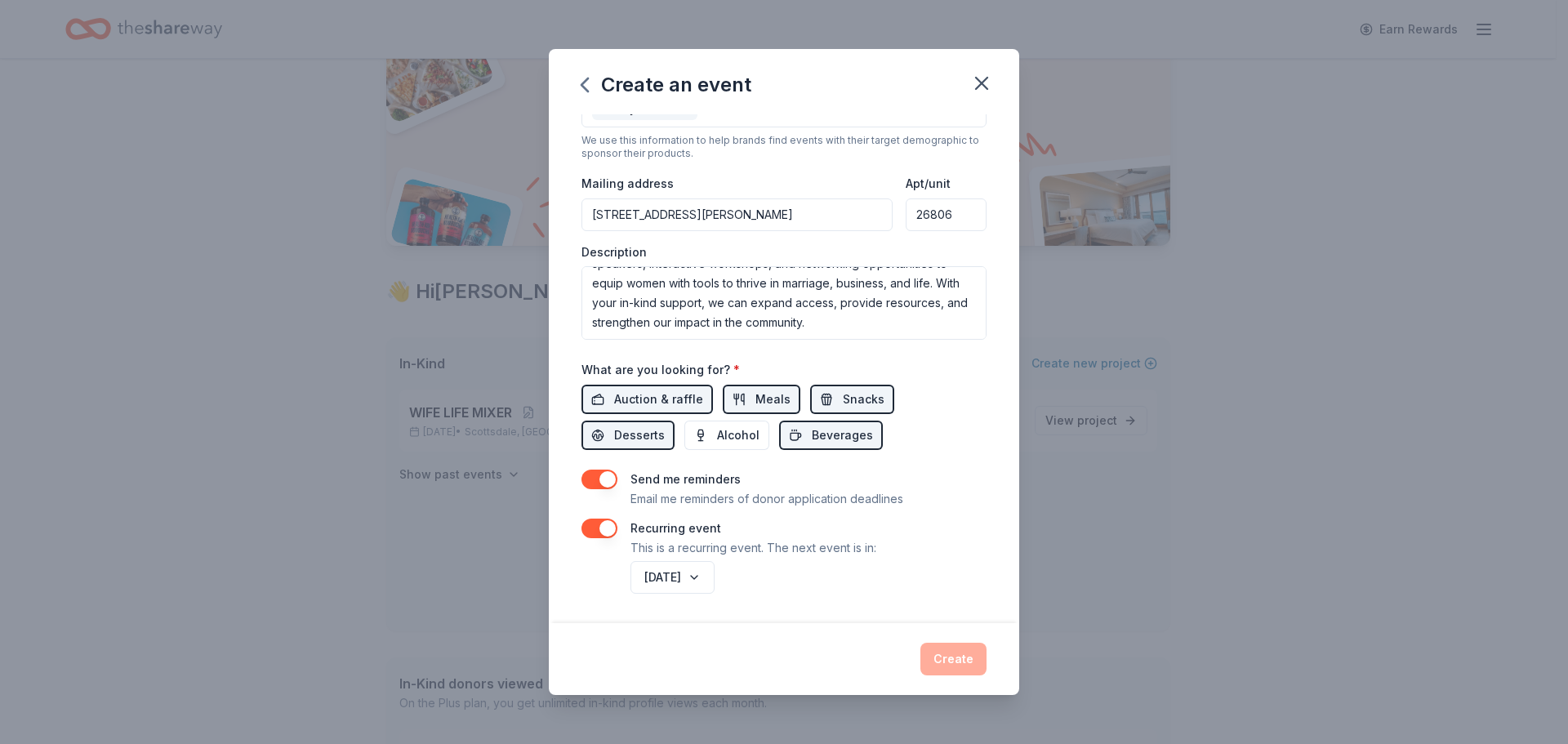
click at [944, 654] on div "Create" at bounding box center [783, 659] width 405 height 33
click at [946, 653] on div "Create" at bounding box center [783, 659] width 405 height 33
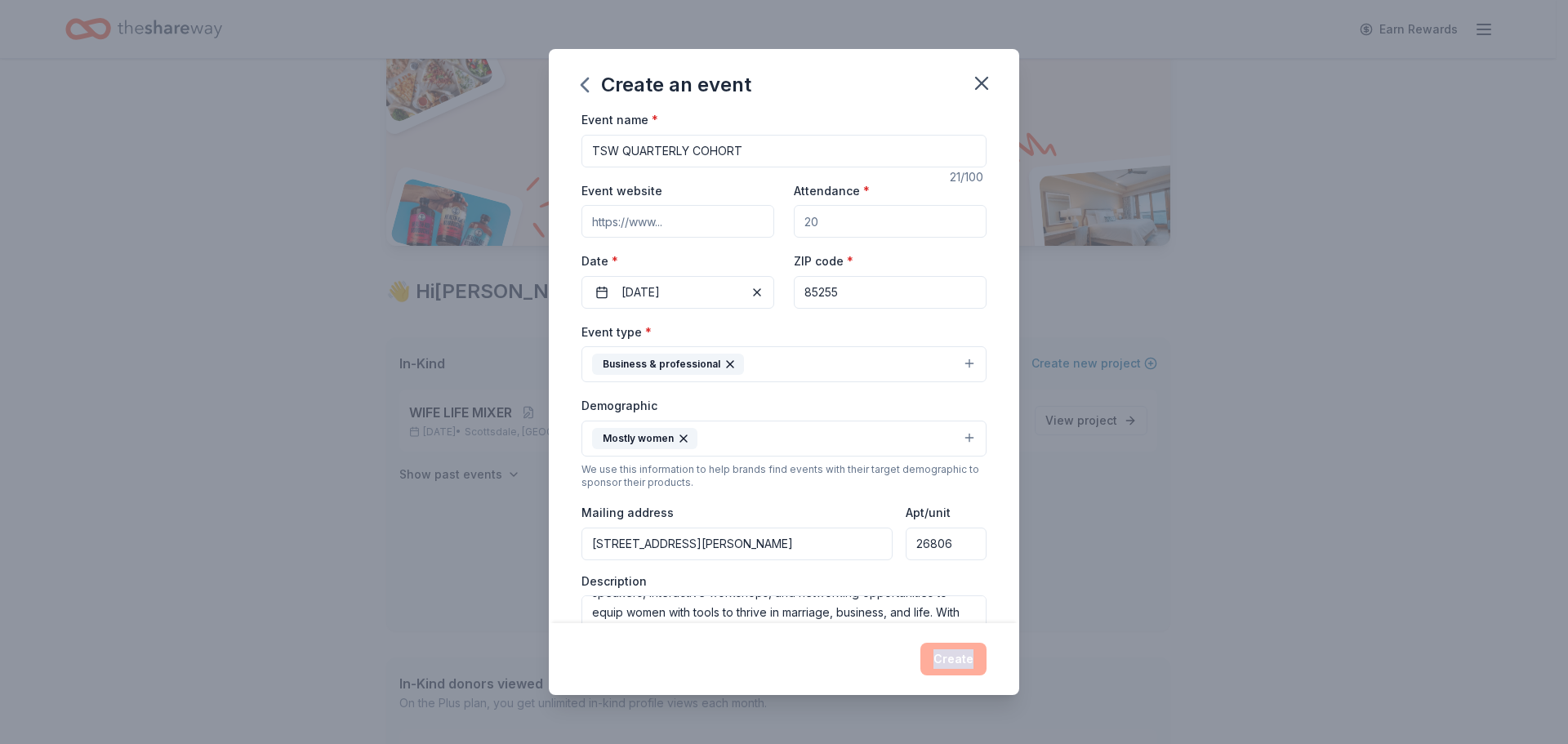
scroll to position [0, 0]
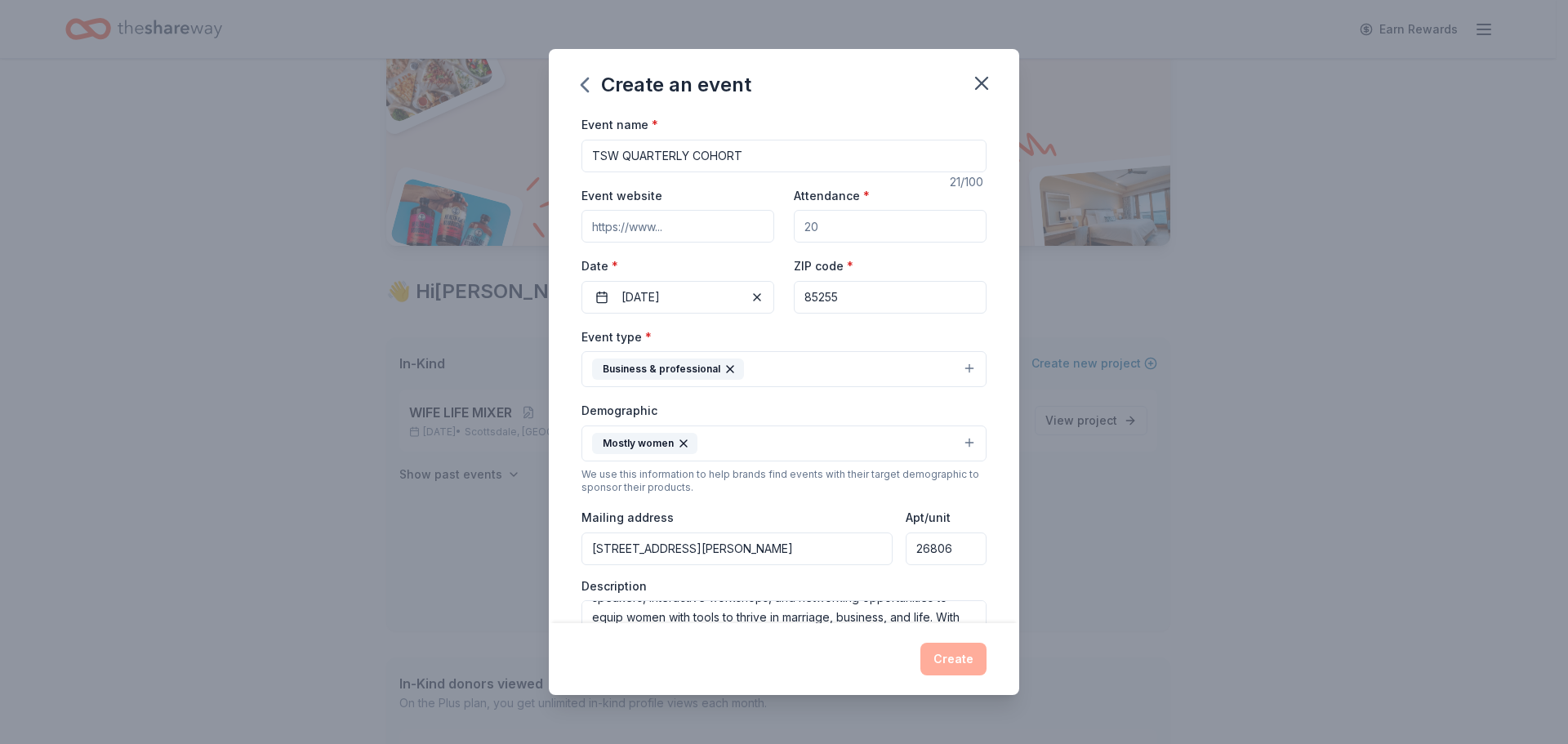
click at [640, 227] on input "Event website" at bounding box center [677, 226] width 192 height 33
paste input "[URL][DOMAIN_NAME]"
type input "[URL][DOMAIN_NAME]"
click at [903, 311] on input "85255" at bounding box center [890, 297] width 192 height 33
drag, startPoint x: 731, startPoint y: 222, endPoint x: 553, endPoint y: 210, distance: 178.4
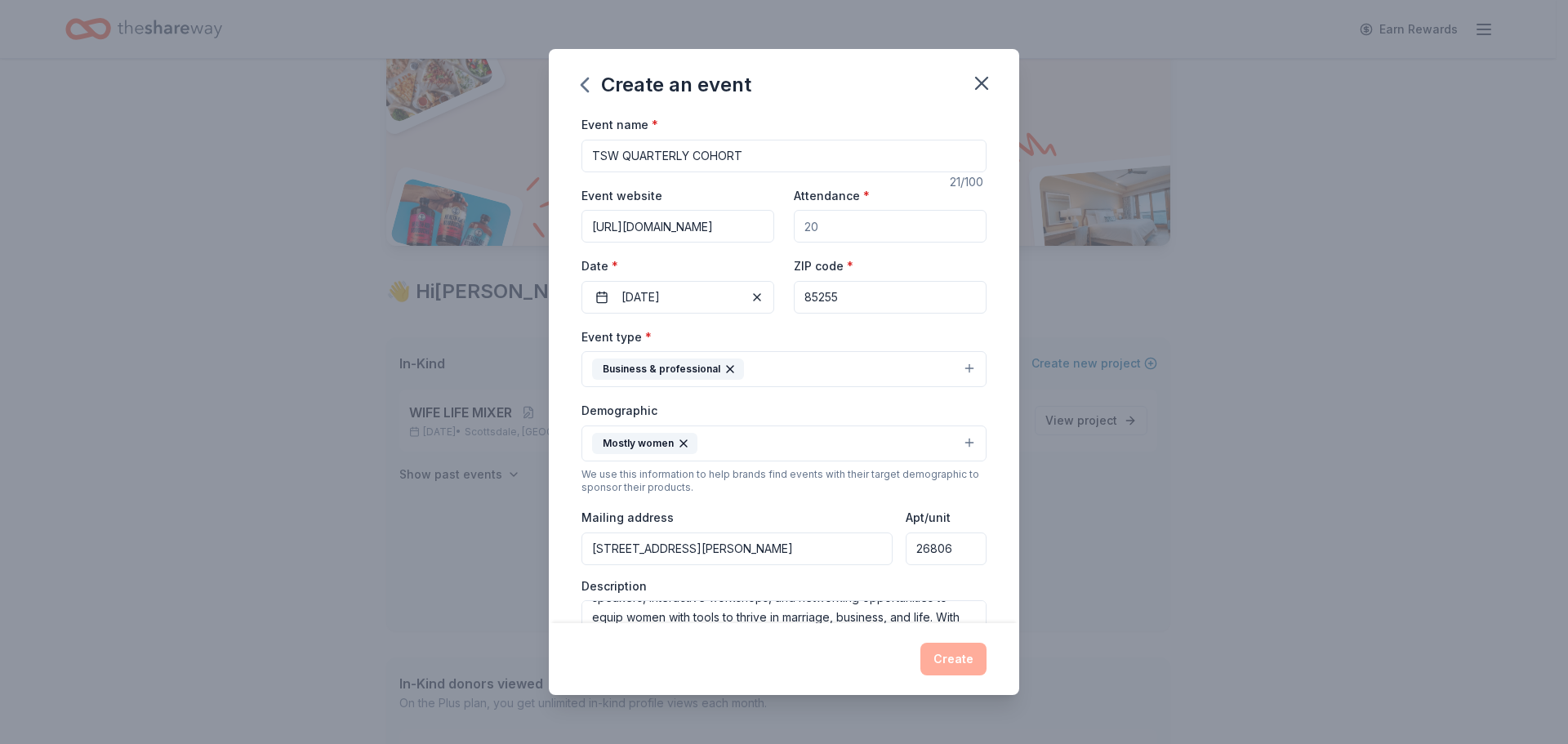
click at [553, 210] on div "Event name * TSW QUARTERLY COHORT 21 /100 Event website https://tswnetwork.com/…" at bounding box center [784, 369] width 470 height 509
click at [835, 116] on div "Event name * TSW QUARTERLY COHORT" at bounding box center [783, 144] width 405 height 58
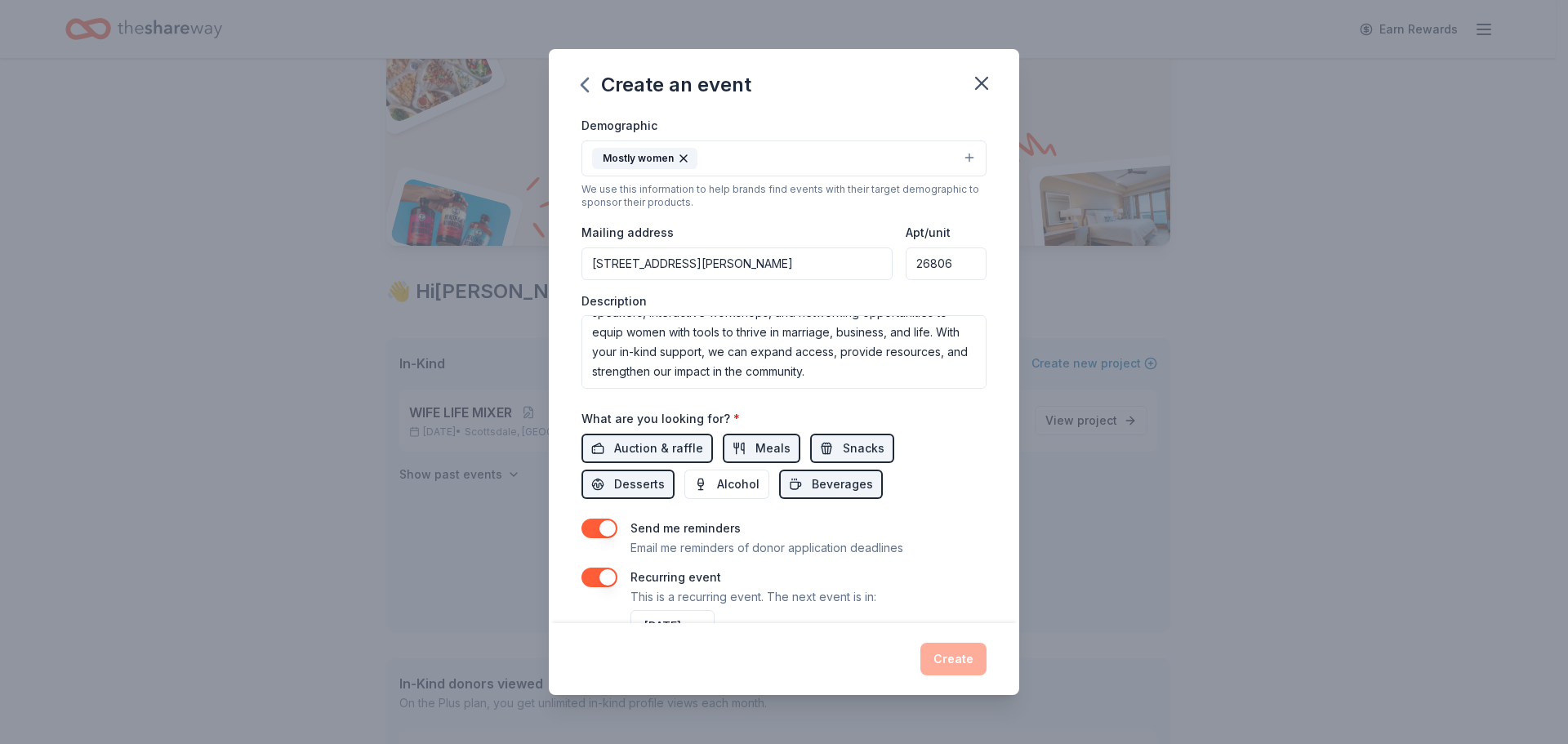
scroll to position [334, 0]
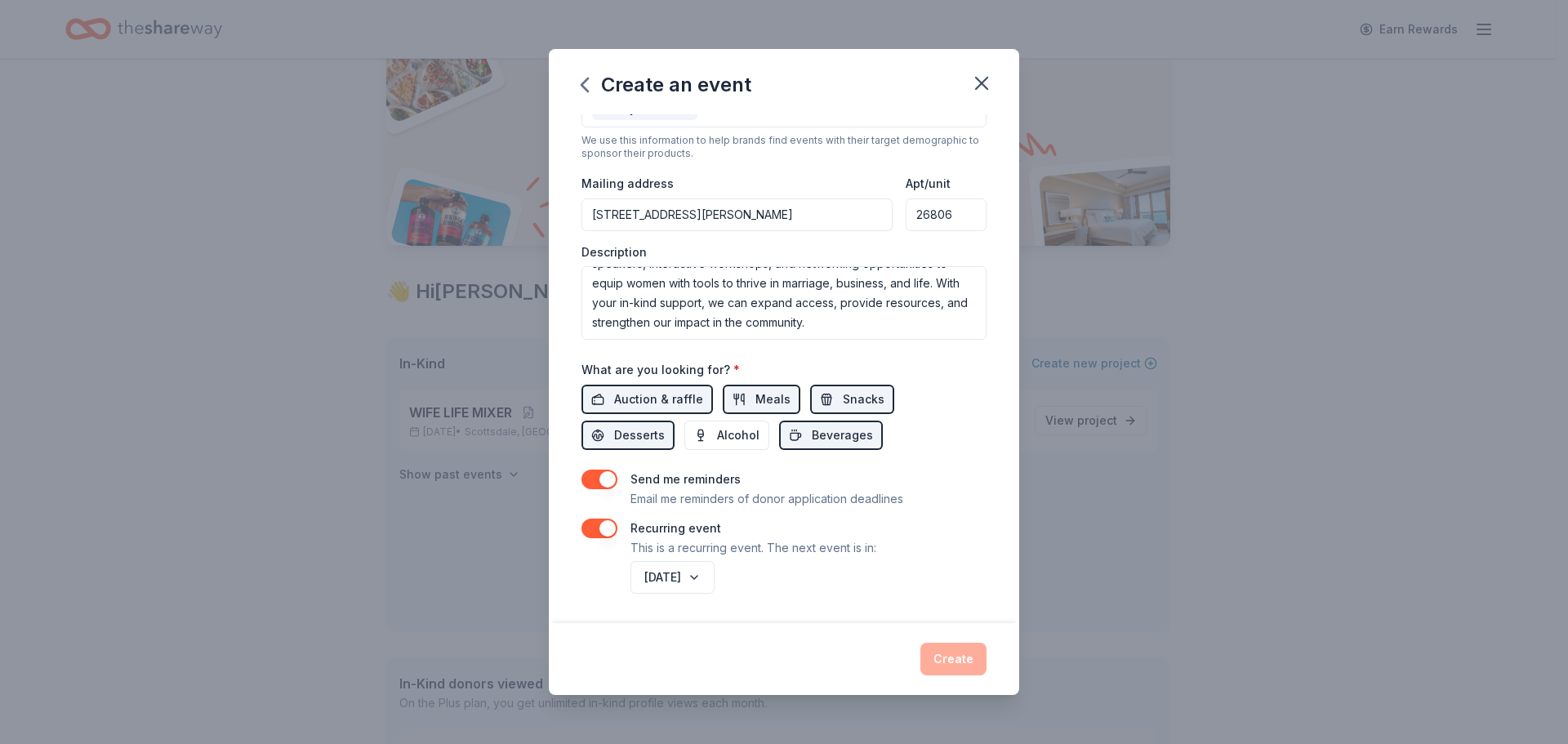
click at [945, 661] on div "Create" at bounding box center [783, 659] width 405 height 33
click at [945, 660] on div "Create" at bounding box center [783, 659] width 405 height 33
click at [865, 653] on div "Create" at bounding box center [783, 659] width 405 height 33
click at [604, 526] on button "button" at bounding box center [598, 528] width 36 height 19
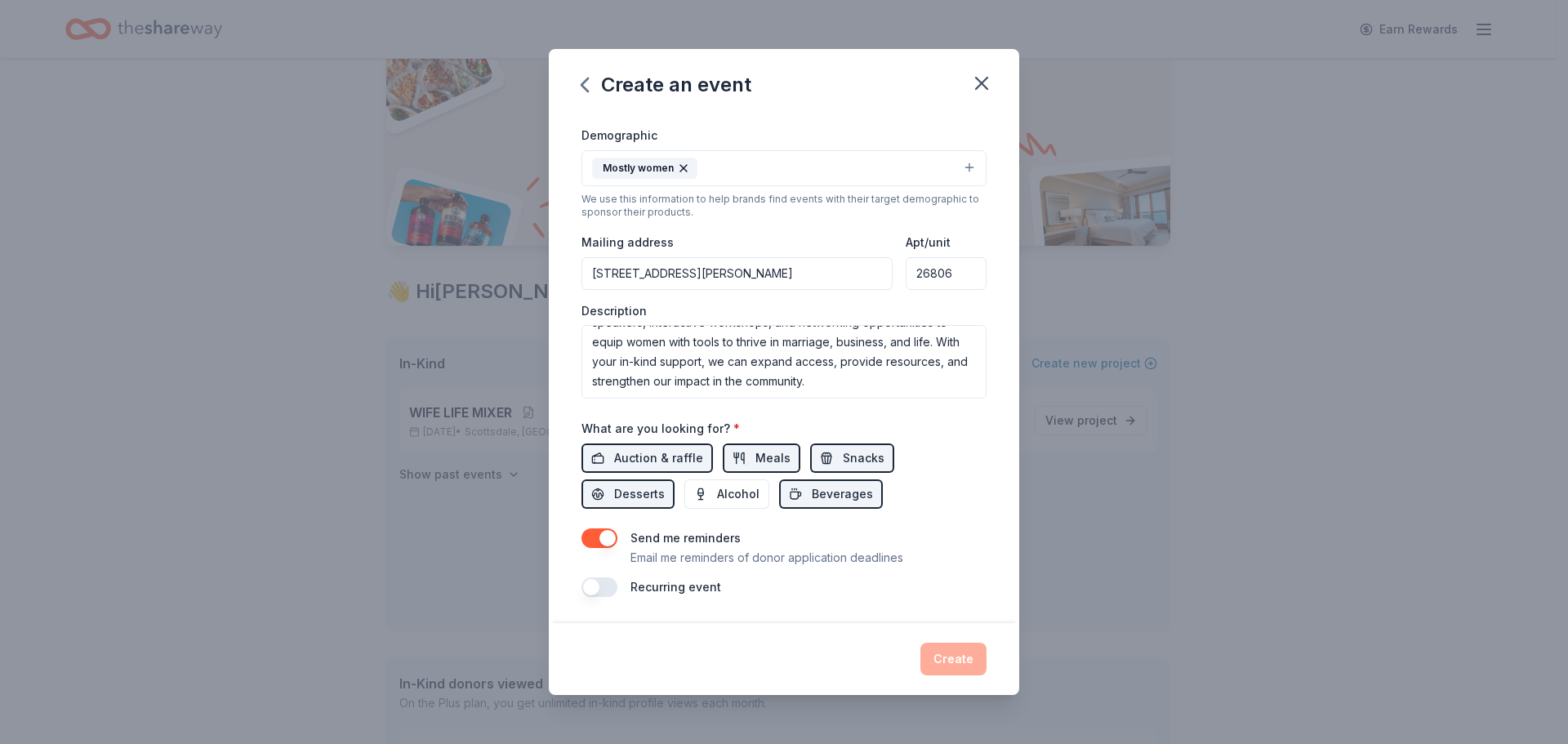
scroll to position [275, 0]
click at [603, 540] on button "button" at bounding box center [598, 538] width 36 height 19
click at [592, 538] on button "button" at bounding box center [598, 538] width 36 height 19
click at [596, 584] on button "button" at bounding box center [598, 587] width 36 height 19
click at [648, 456] on span "Auction & raffle" at bounding box center [659, 457] width 89 height 19
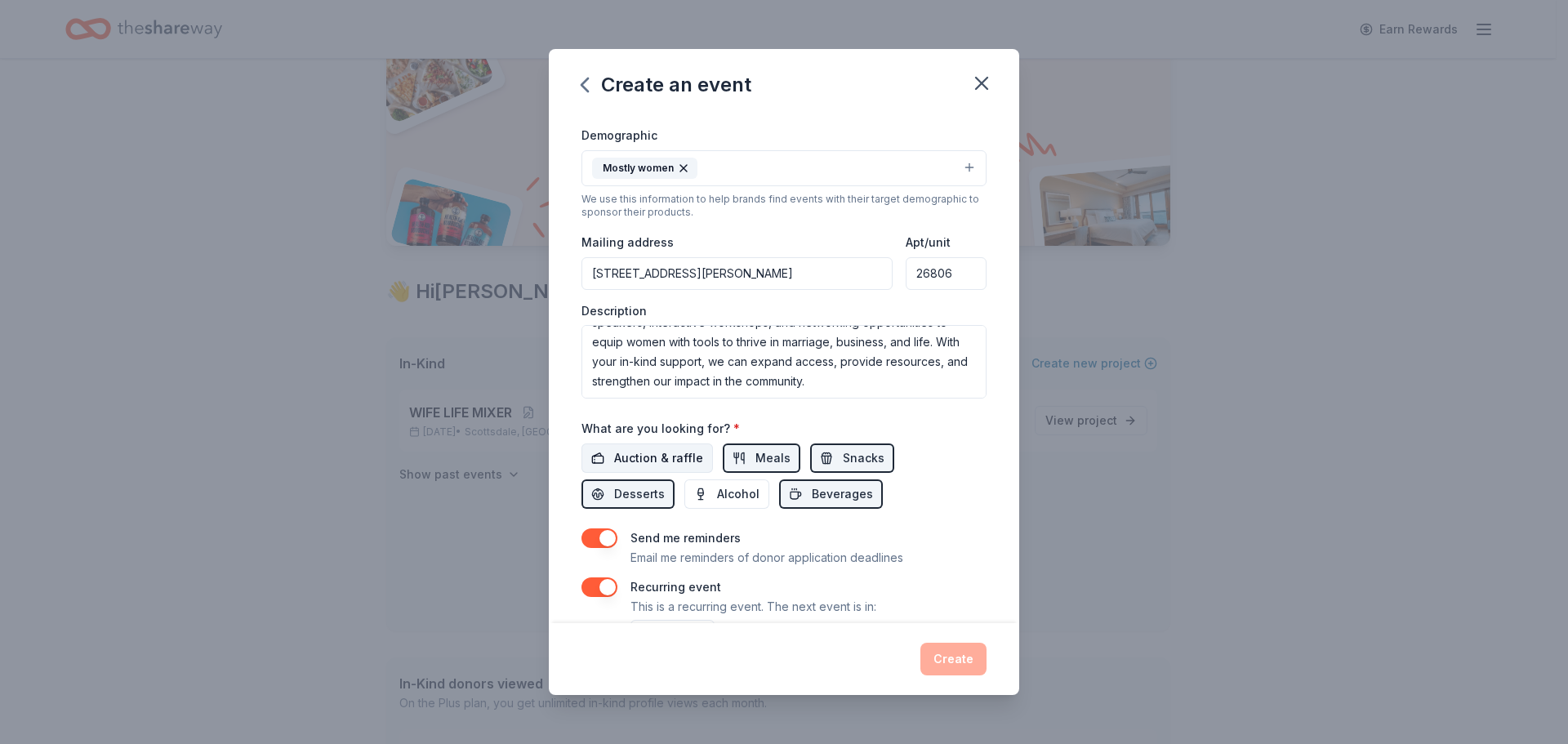
click at [655, 457] on span "Auction & raffle" at bounding box center [659, 457] width 89 height 19
click at [935, 659] on div "Create" at bounding box center [783, 659] width 405 height 33
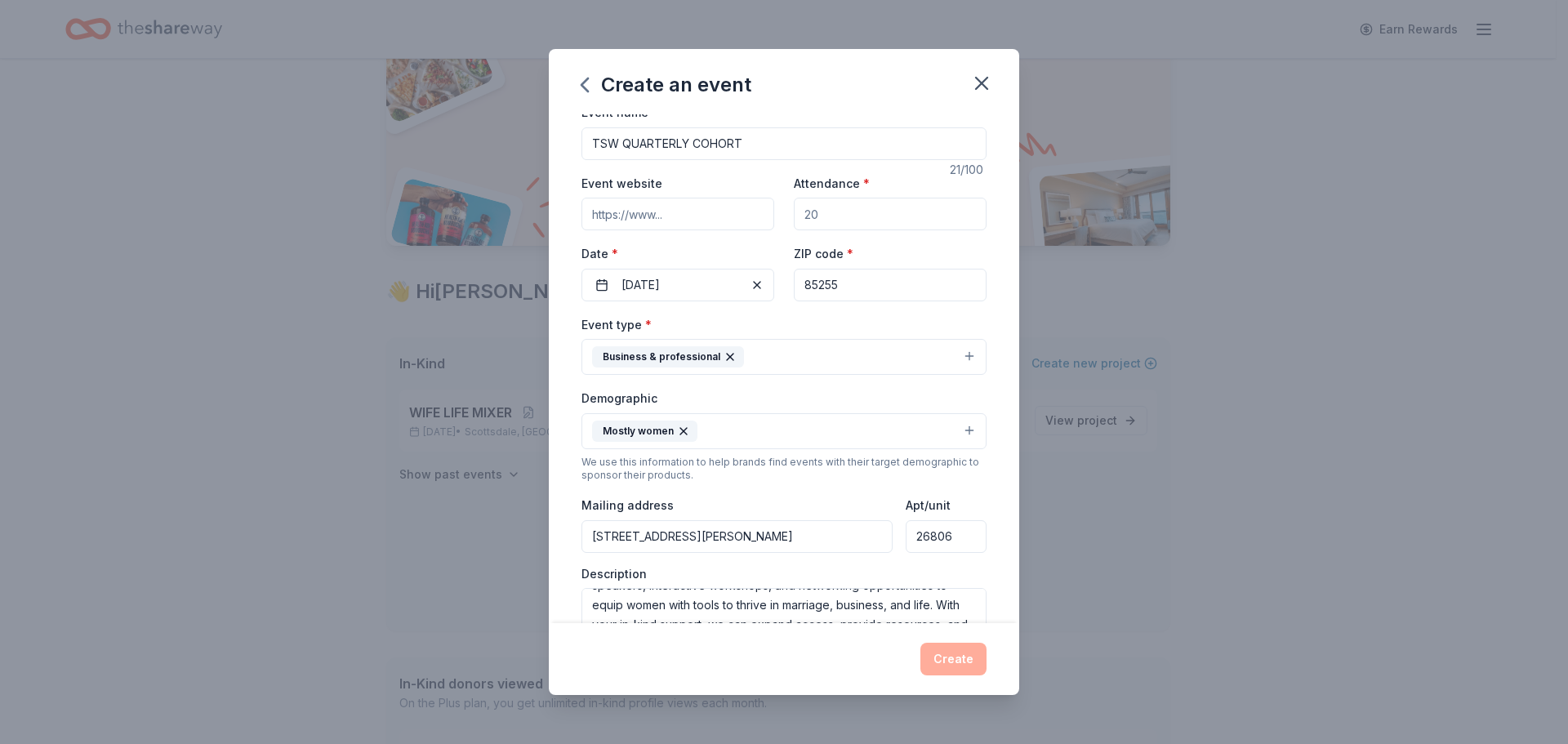
scroll to position [0, 0]
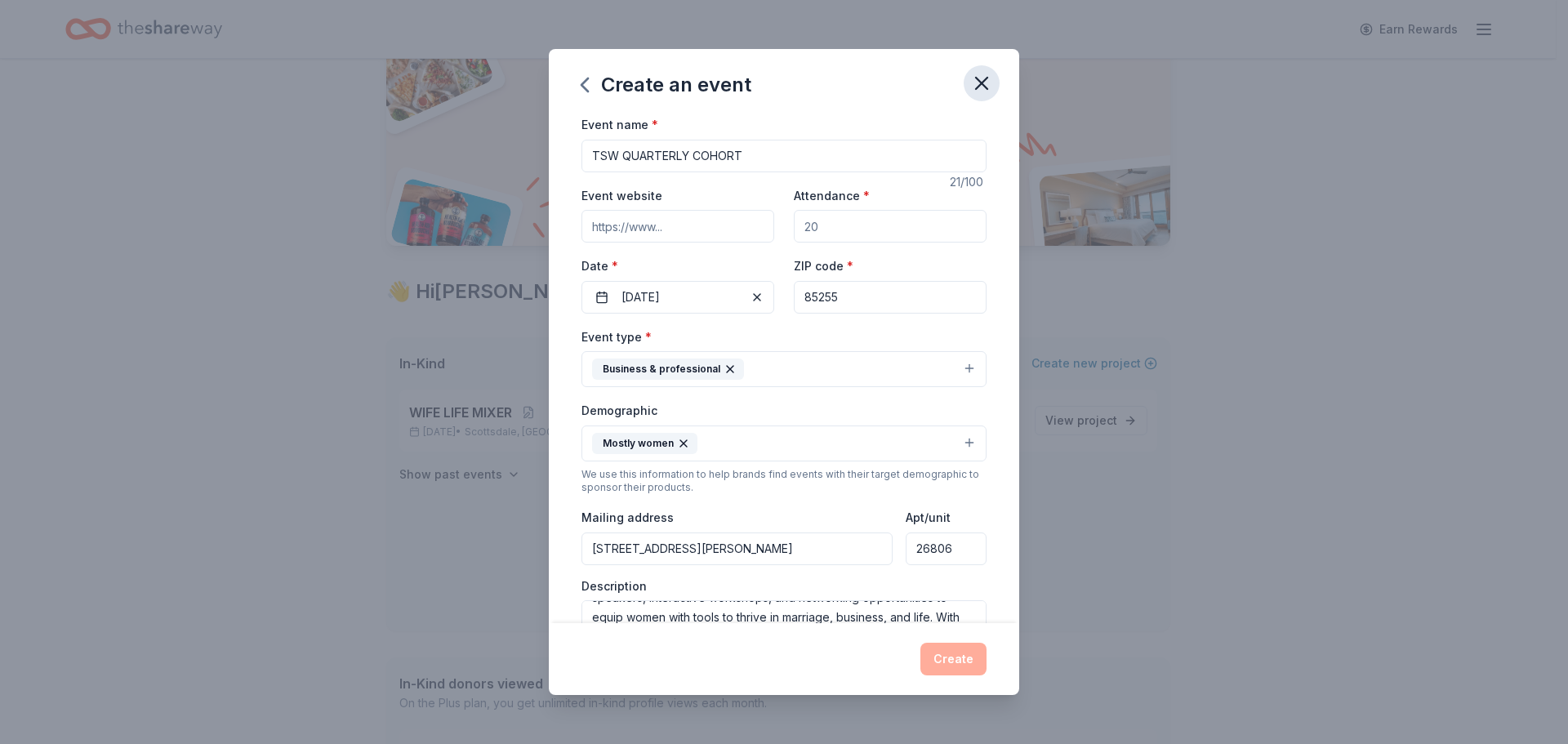
click at [979, 84] on icon "button" at bounding box center [981, 84] width 23 height 23
click at [864, 233] on input "Attendance *" at bounding box center [890, 226] width 192 height 33
type input "20"
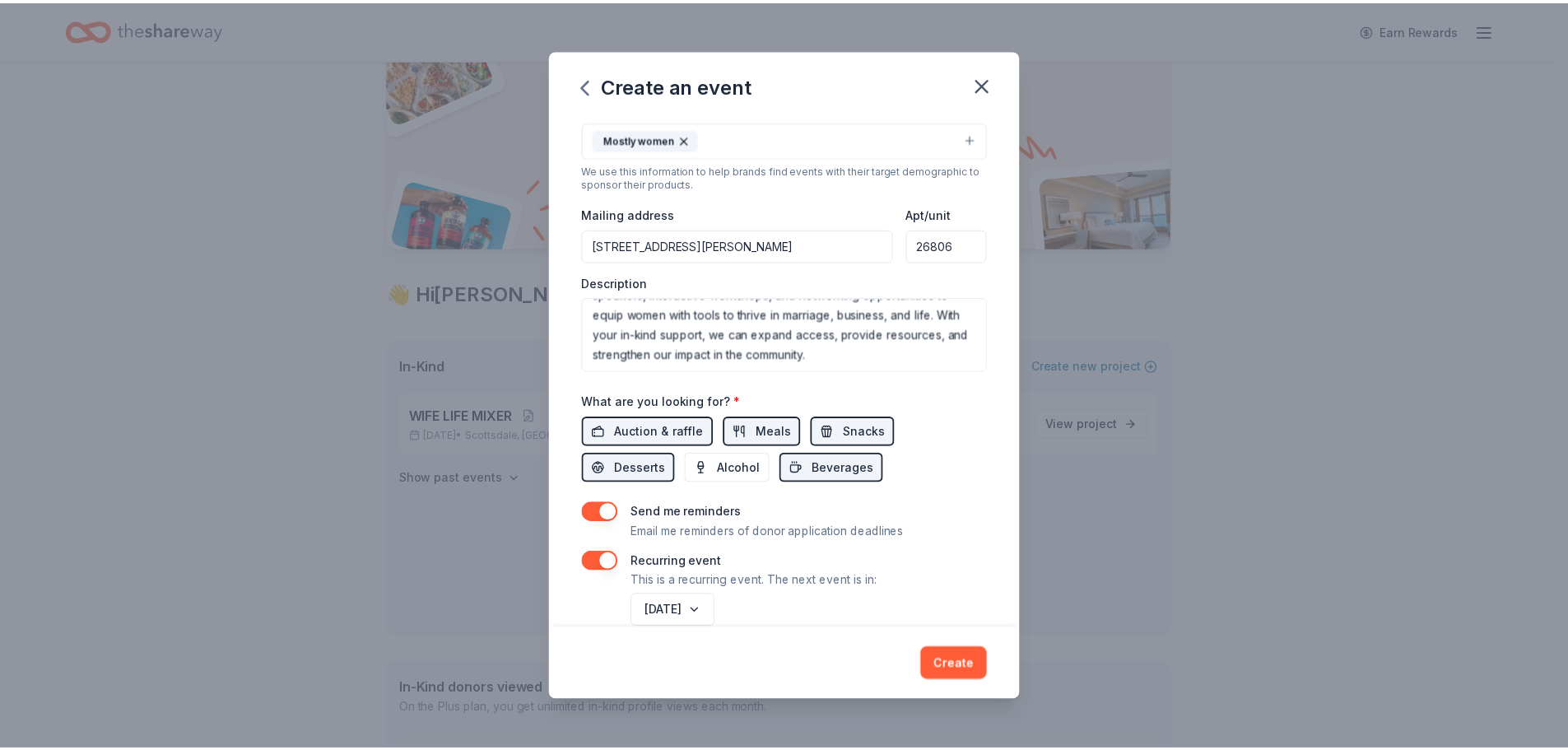
scroll to position [337, 0]
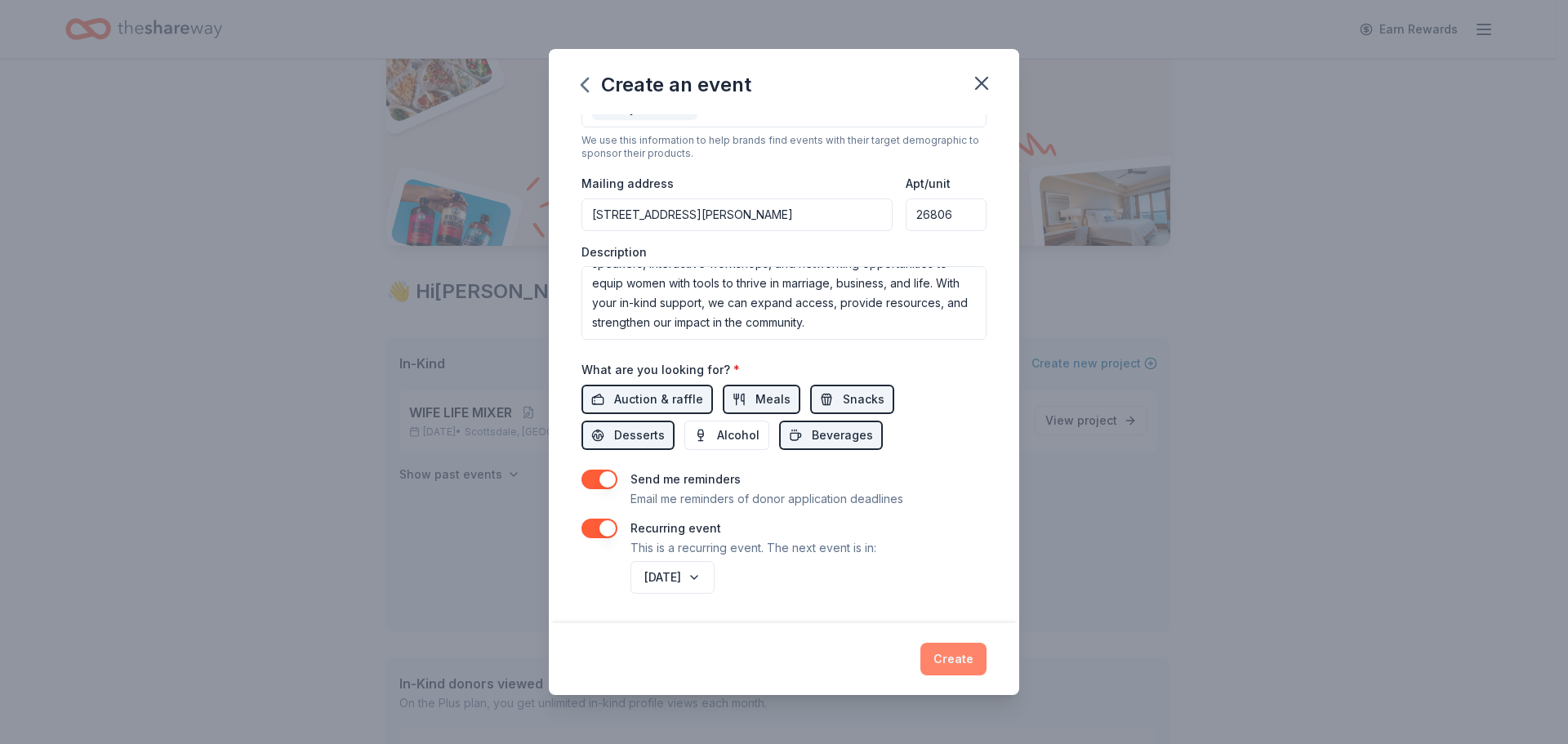
click at [947, 659] on button "Create" at bounding box center [953, 659] width 66 height 33
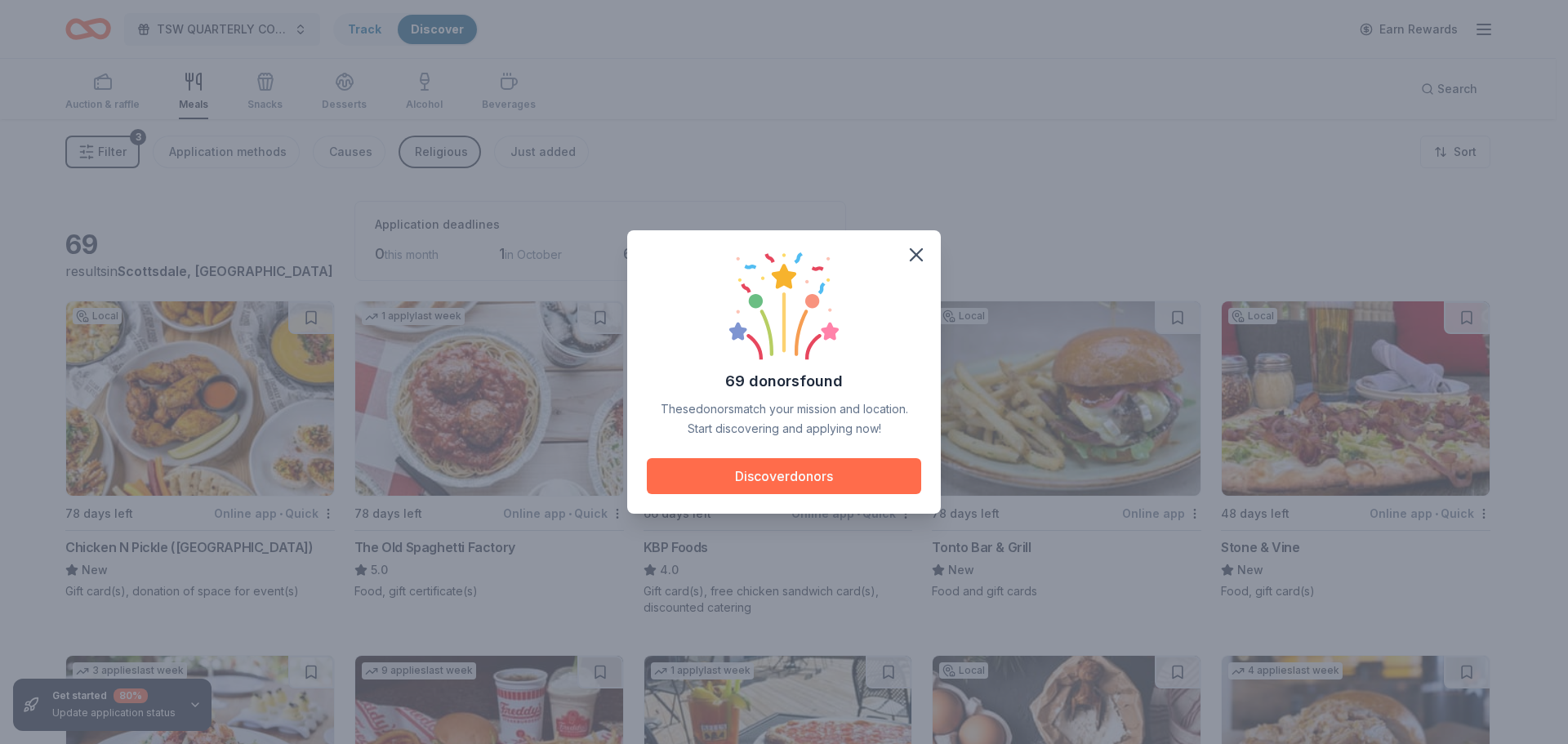
click at [798, 476] on button "Discover donors" at bounding box center [784, 475] width 274 height 36
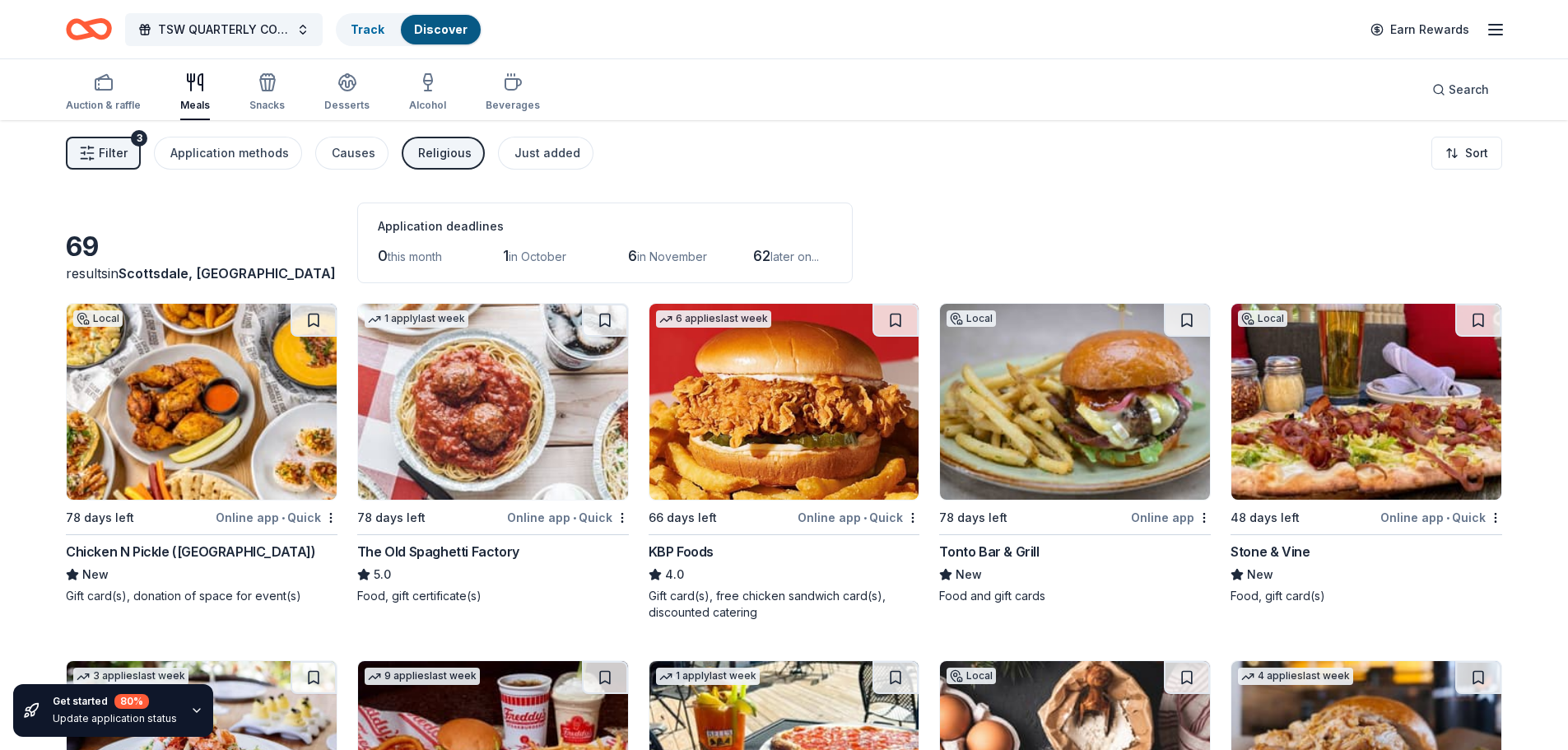
click at [237, 410] on img at bounding box center [202, 401] width 270 height 196
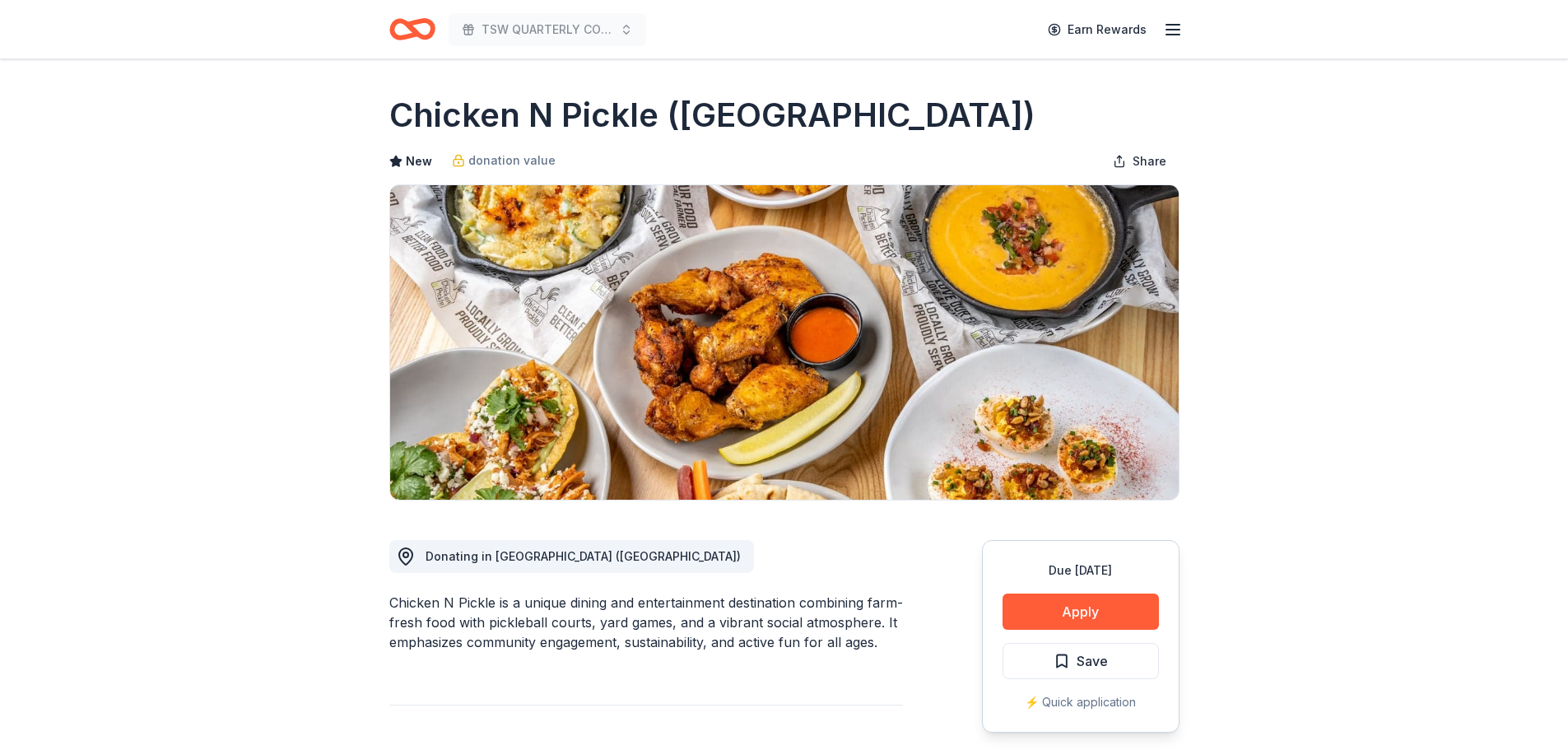
scroll to position [82, 0]
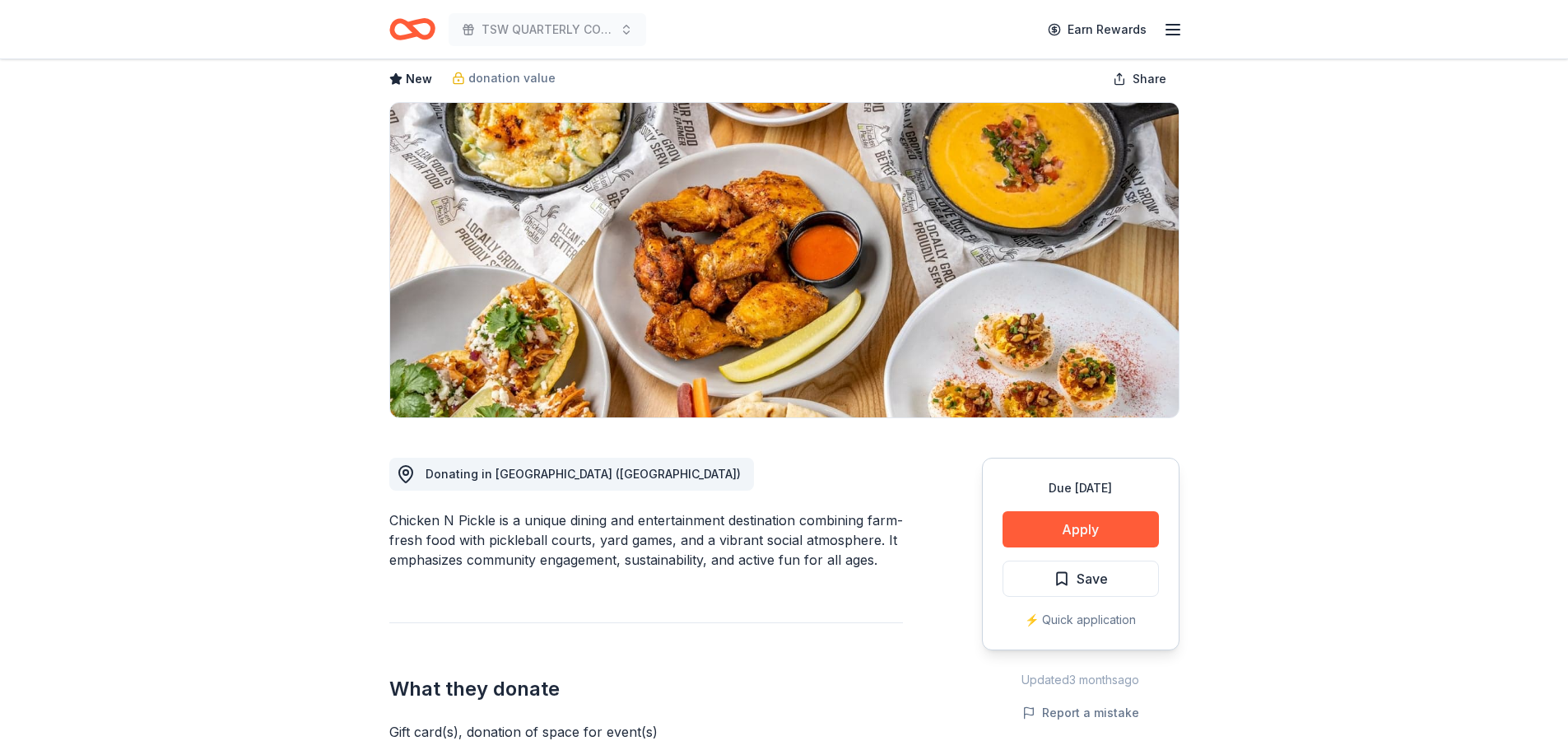
click at [1083, 618] on div "⚡️ Quick application" at bounding box center [1081, 620] width 157 height 20
click at [1087, 618] on div "⚡️ Quick application" at bounding box center [1081, 620] width 157 height 20
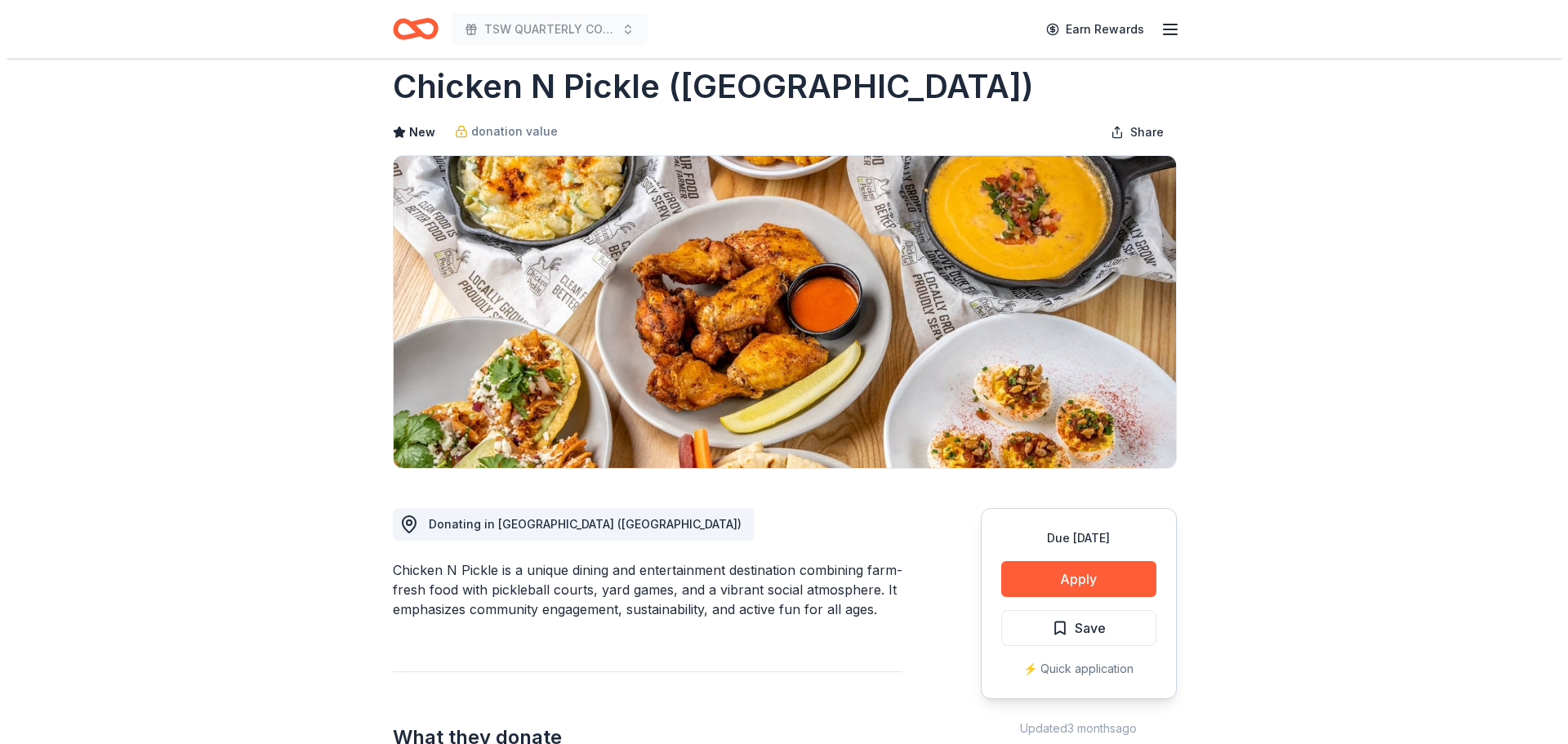
scroll to position [0, 0]
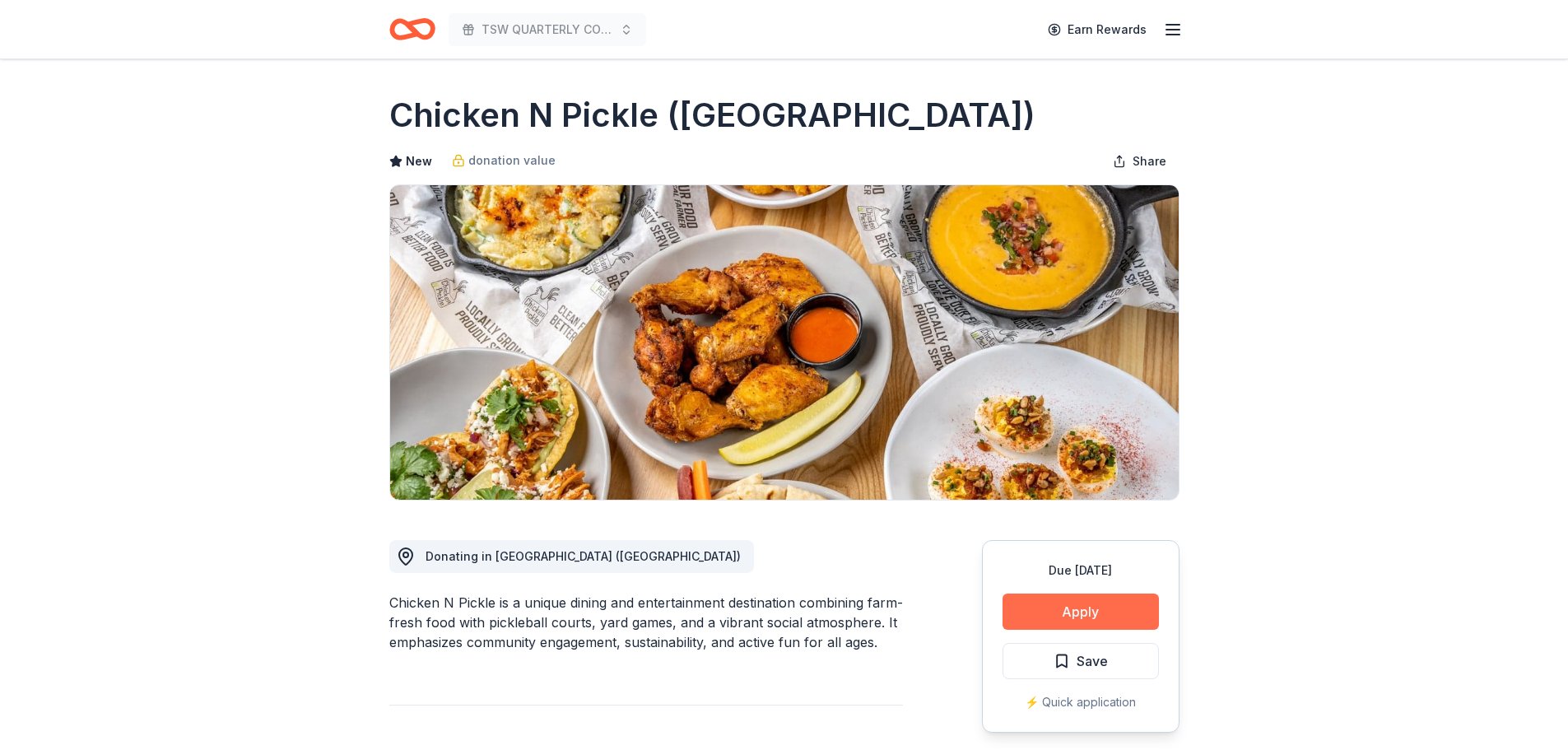
click at [1090, 602] on button "Apply" at bounding box center [1081, 611] width 157 height 36
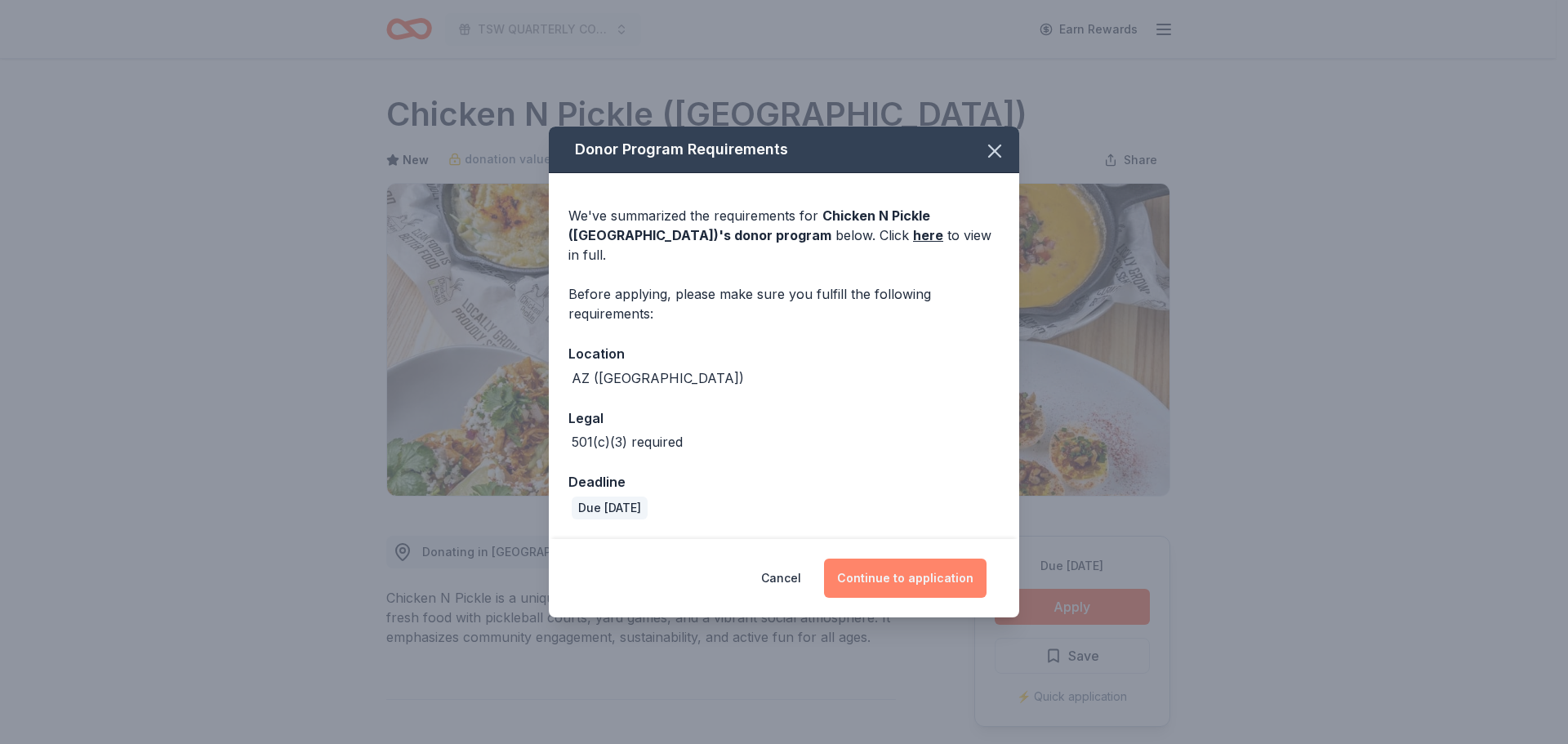
click at [896, 560] on button "Continue to application" at bounding box center [904, 578] width 162 height 39
